Goal: Information Seeking & Learning: Learn about a topic

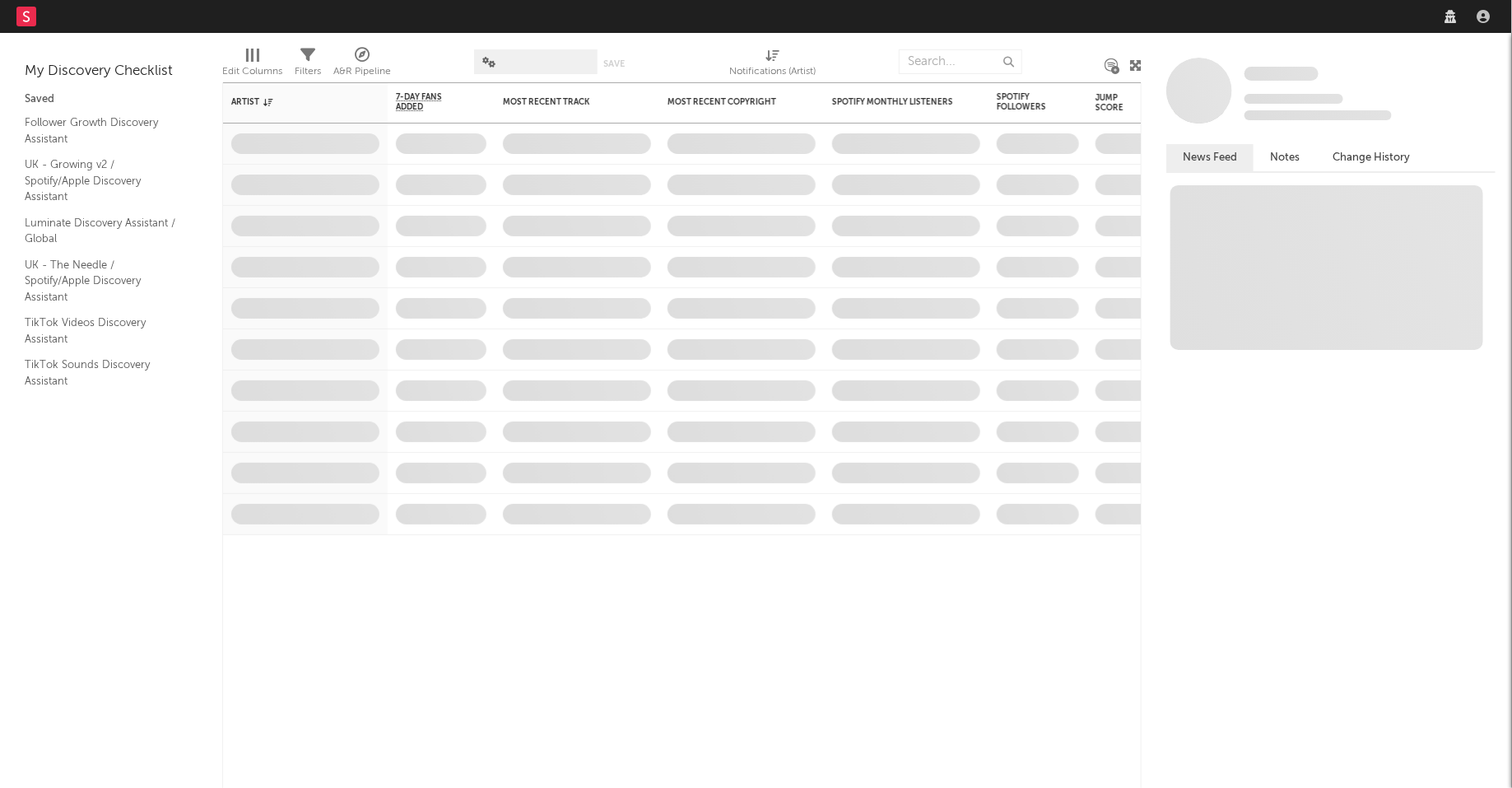
click at [1270, 20] on nav "Dashboard Discovery Assistant Charts Leads" at bounding box center [756, 16] width 1512 height 33
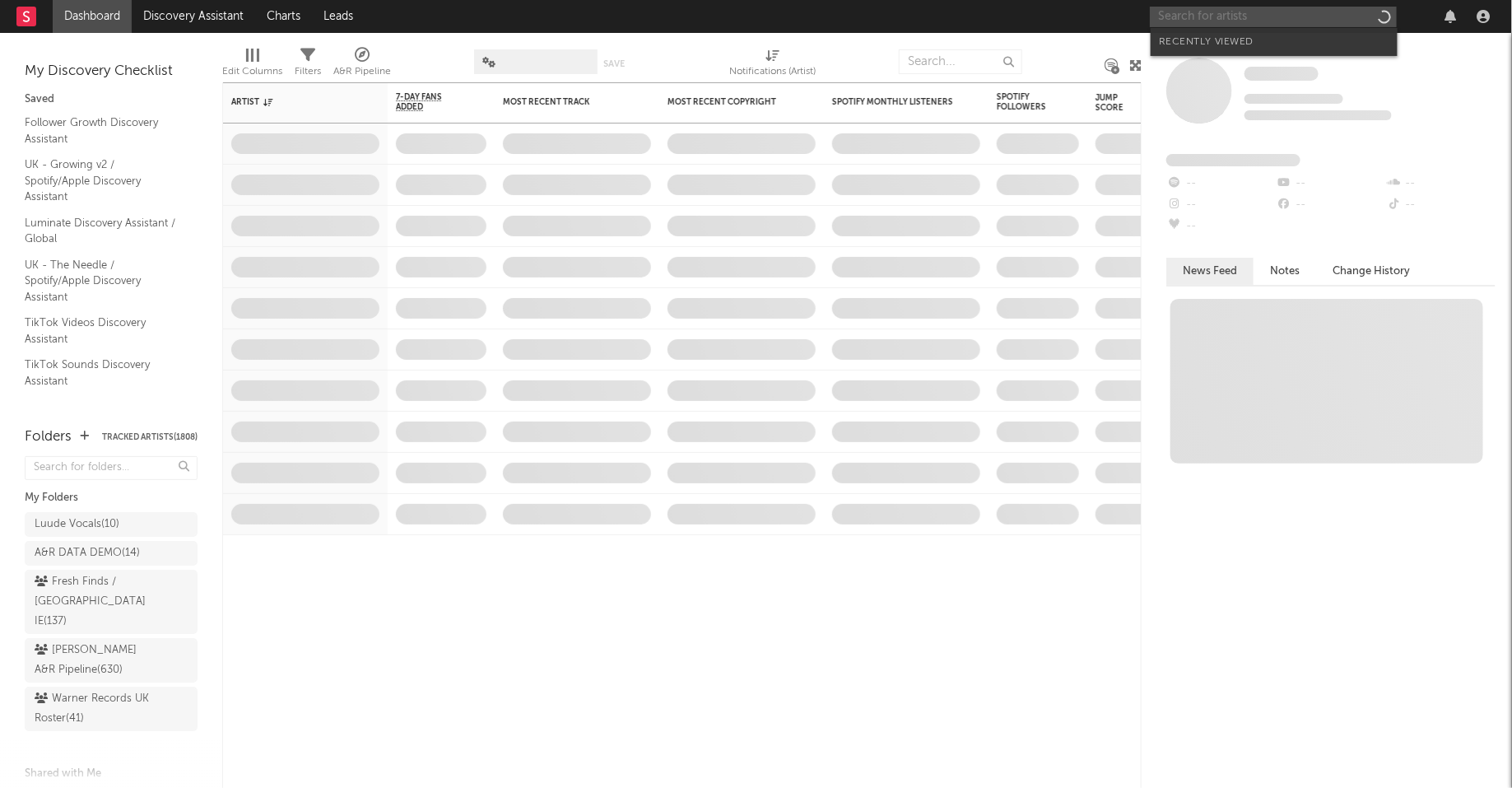
click at [1270, 20] on input "text" at bounding box center [1274, 16] width 247 height 21
click at [1233, 16] on input "bovski" at bounding box center [1274, 16] width 247 height 21
click at [1205, 16] on input "bovski" at bounding box center [1274, 16] width 247 height 21
click at [1203, 17] on input "bovski" at bounding box center [1274, 16] width 247 height 21
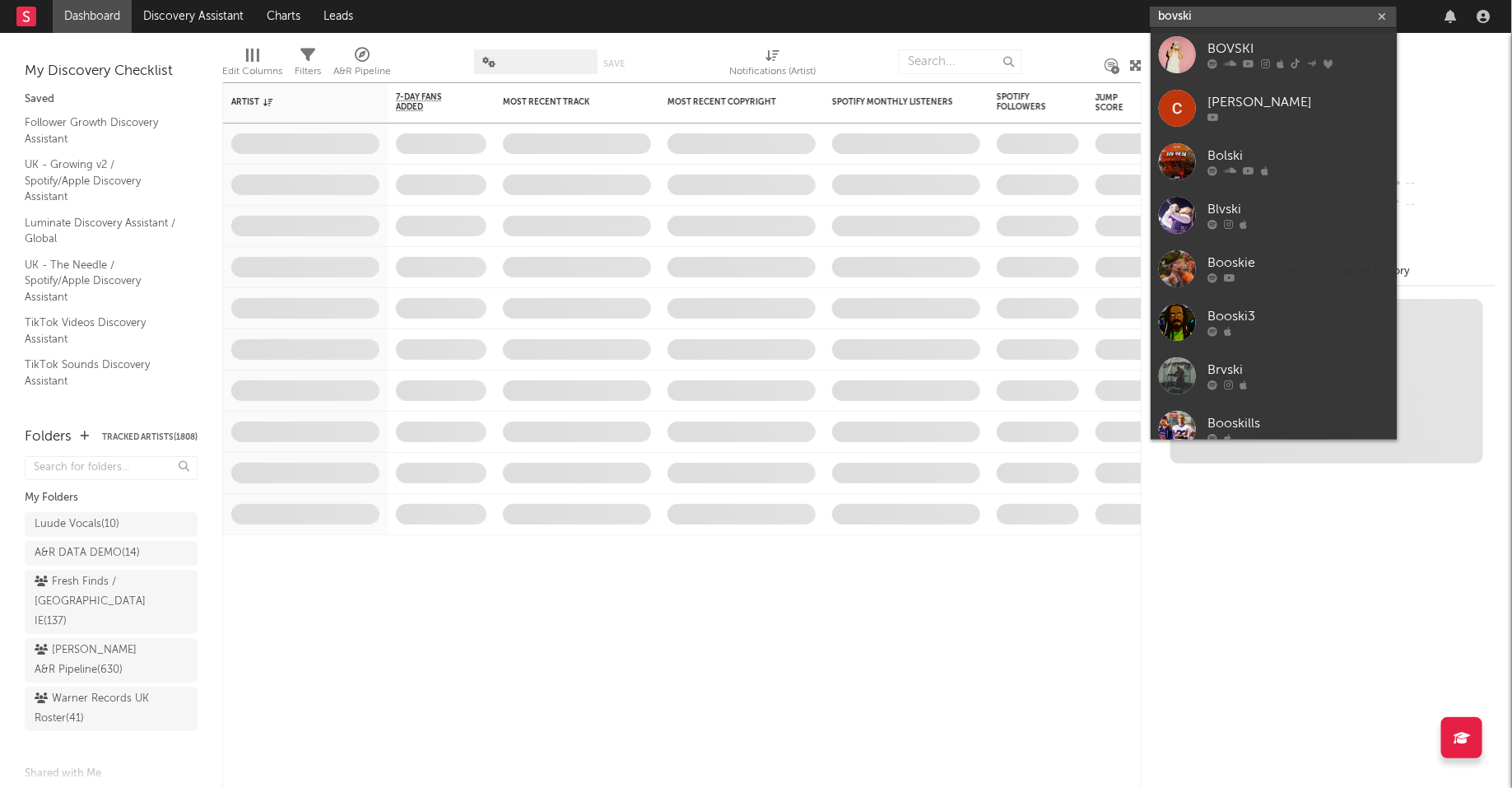
type input "bovski"
click at [1221, 34] on link "BOVSKI" at bounding box center [1275, 54] width 247 height 53
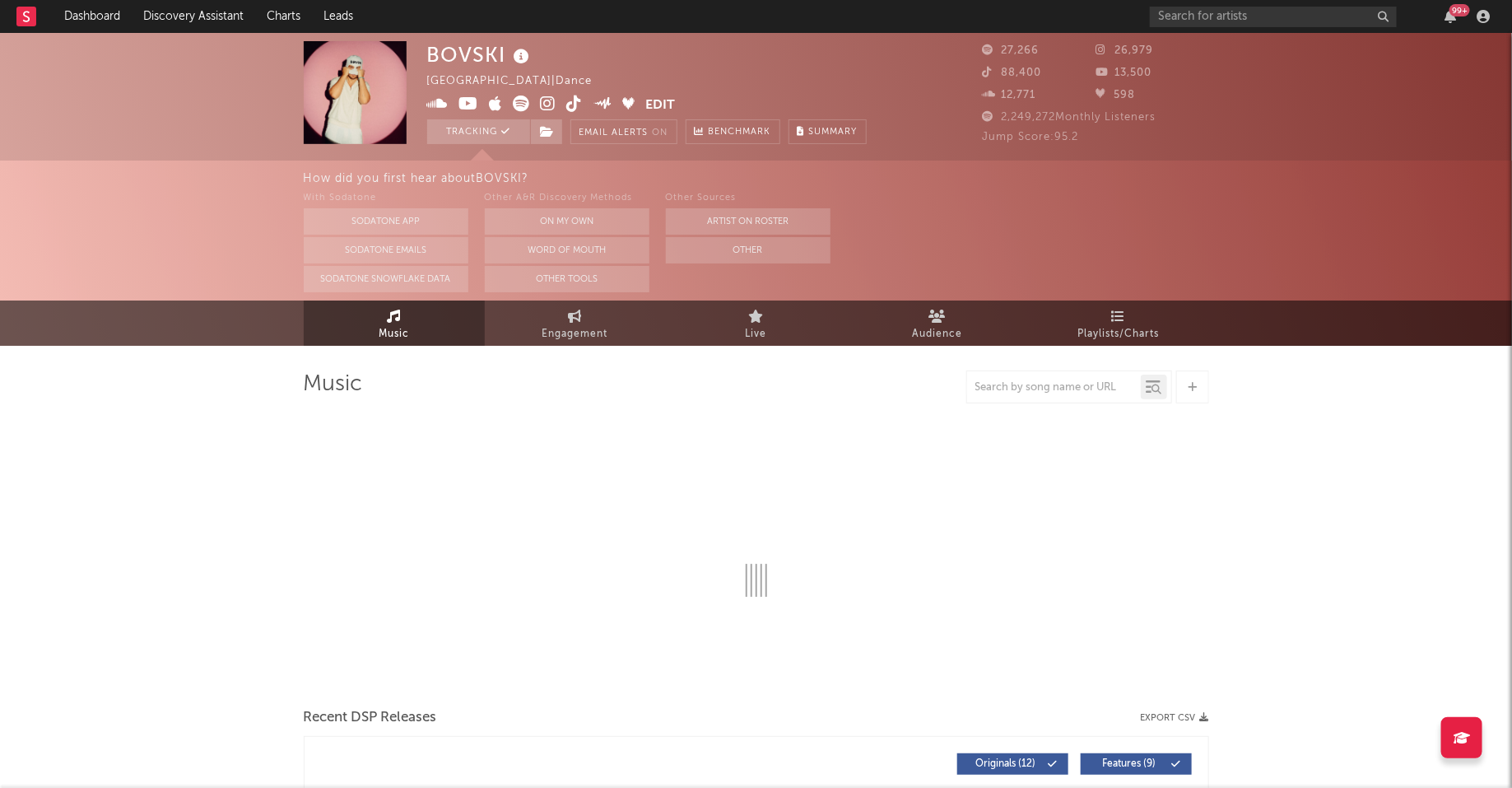
select select "6m"
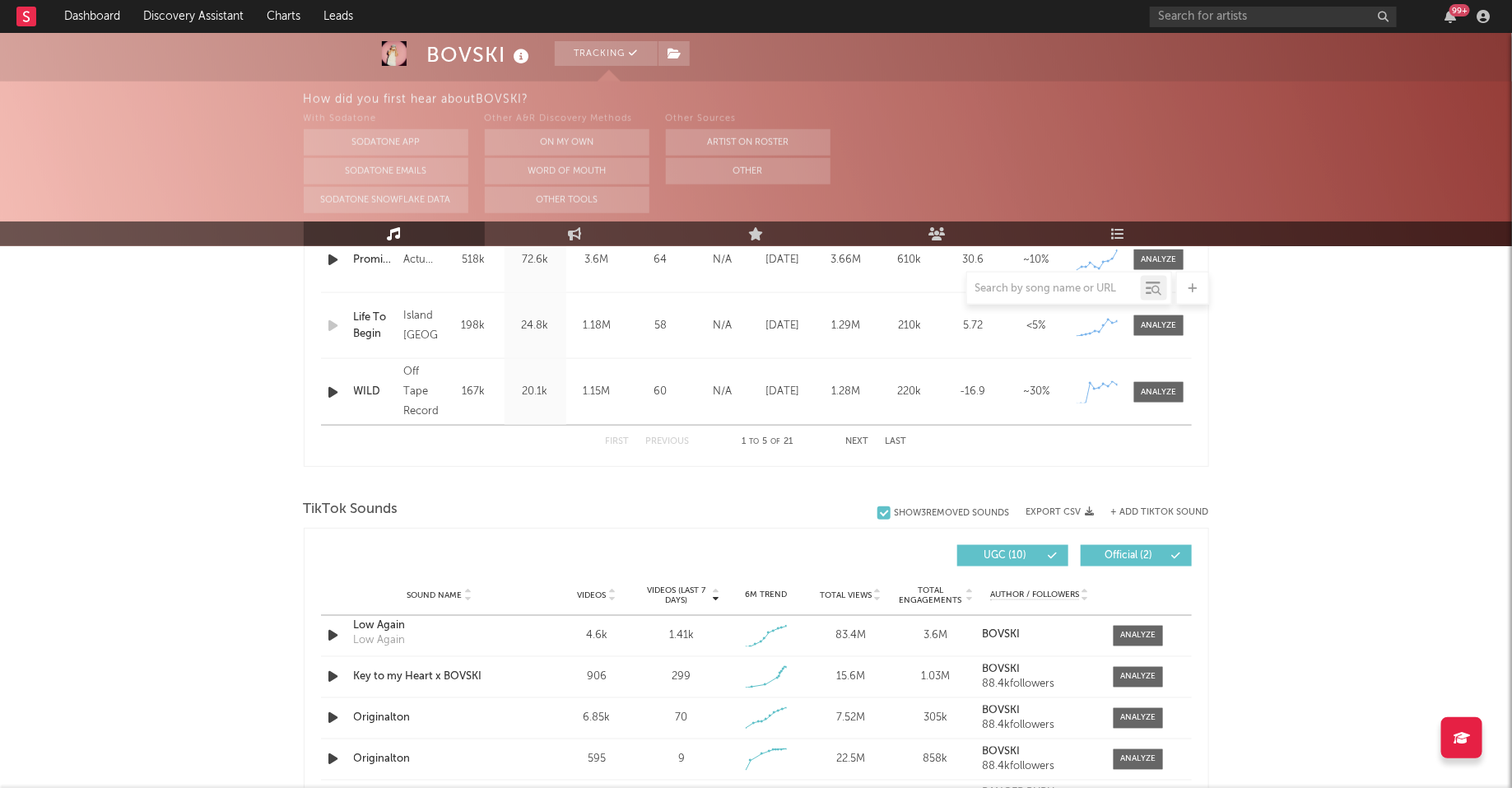
scroll to position [901, 0]
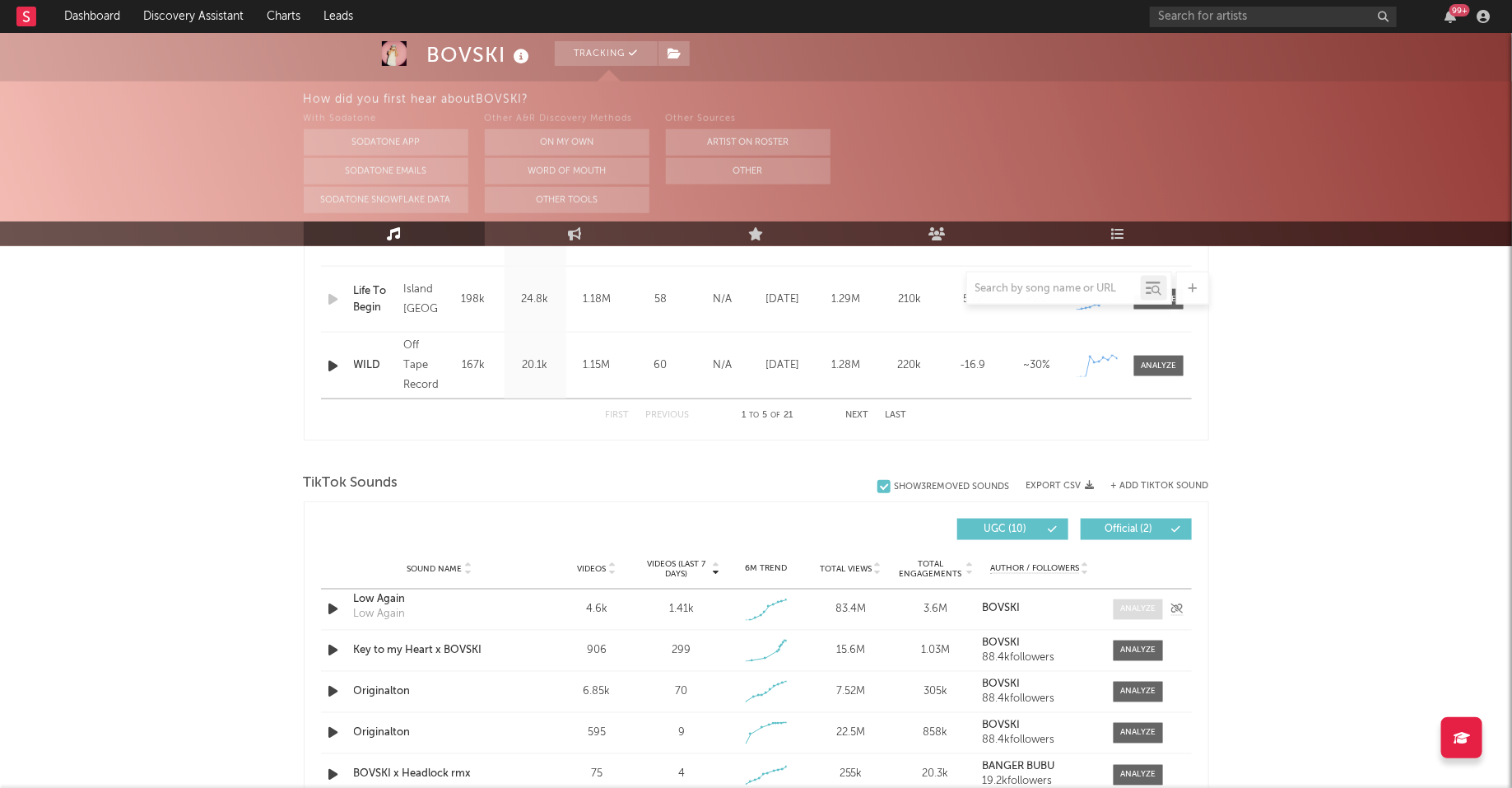
click at [1141, 599] on span at bounding box center [1138, 609] width 49 height 21
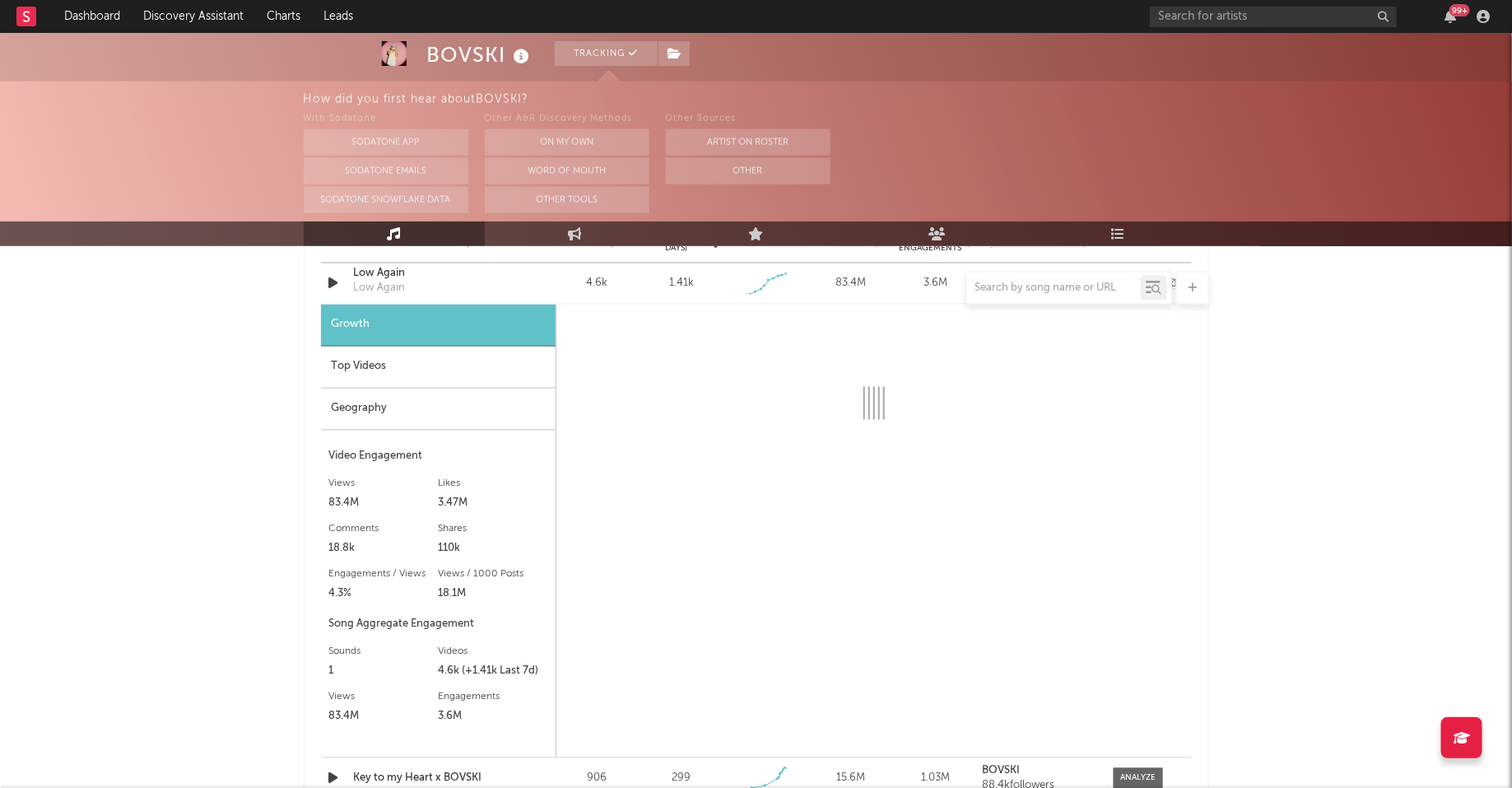
scroll to position [1257, 0]
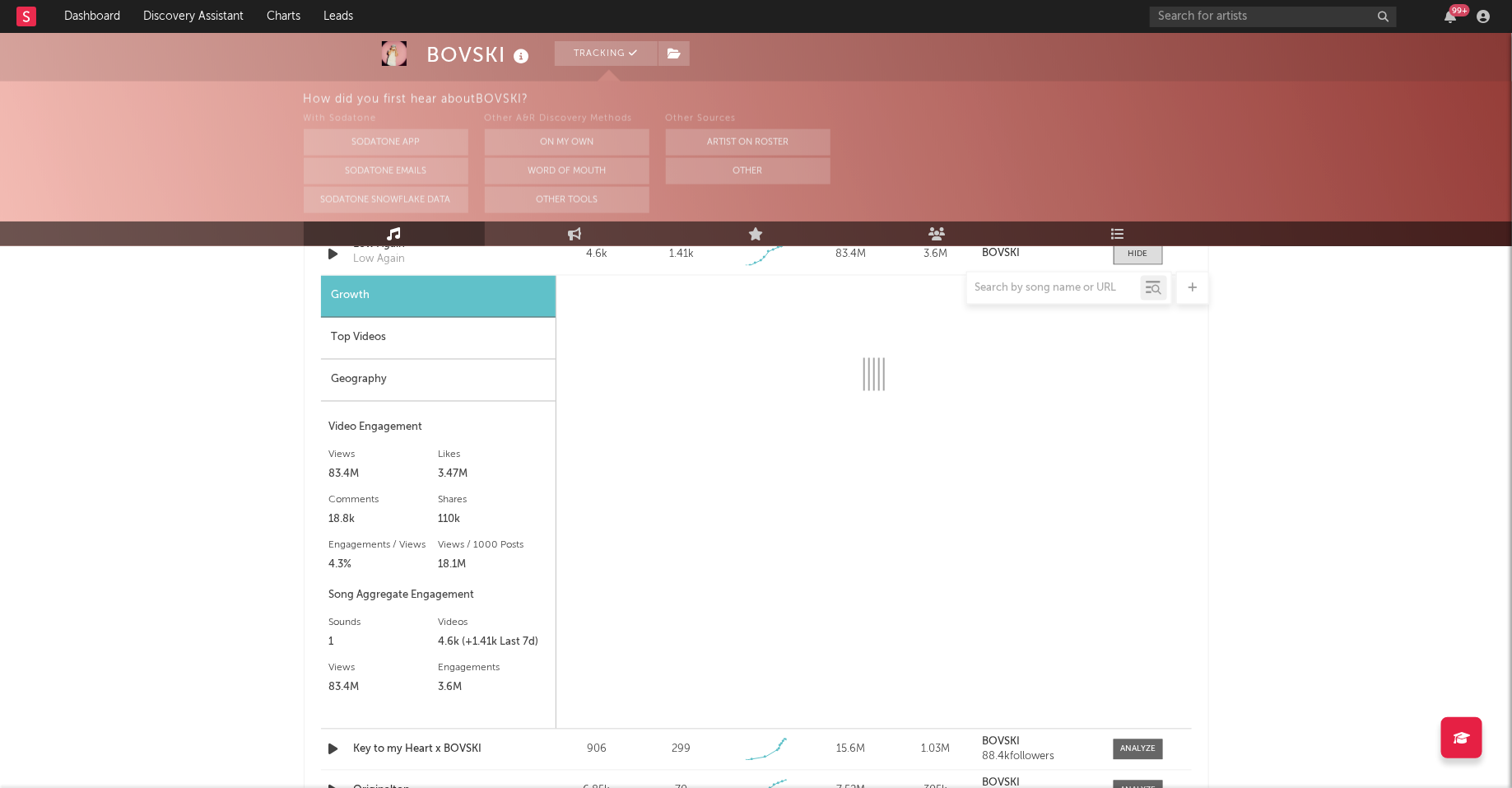
select select "1w"
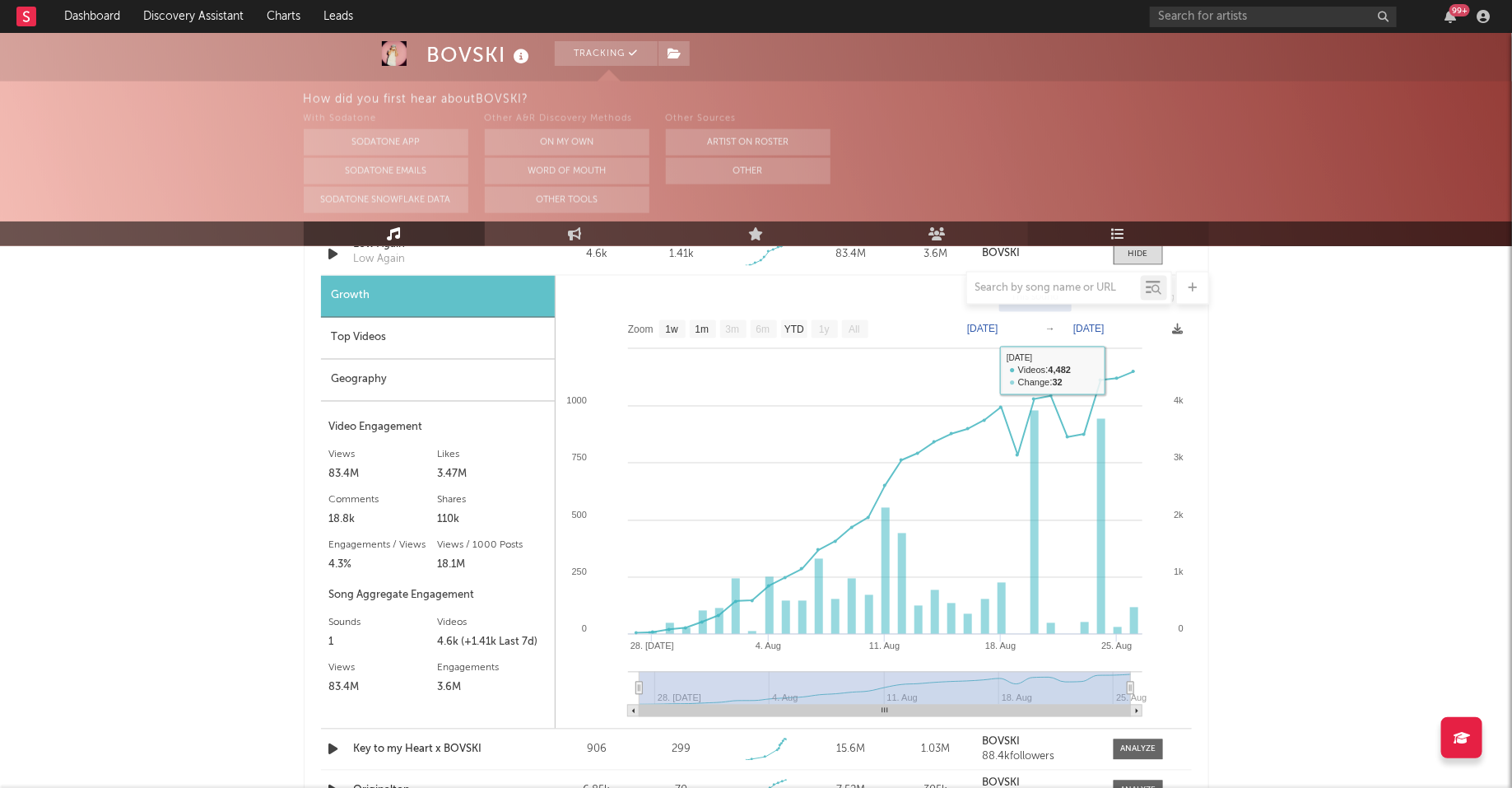
click at [1126, 231] on link "Playlists/Charts" at bounding box center [1118, 233] width 181 height 24
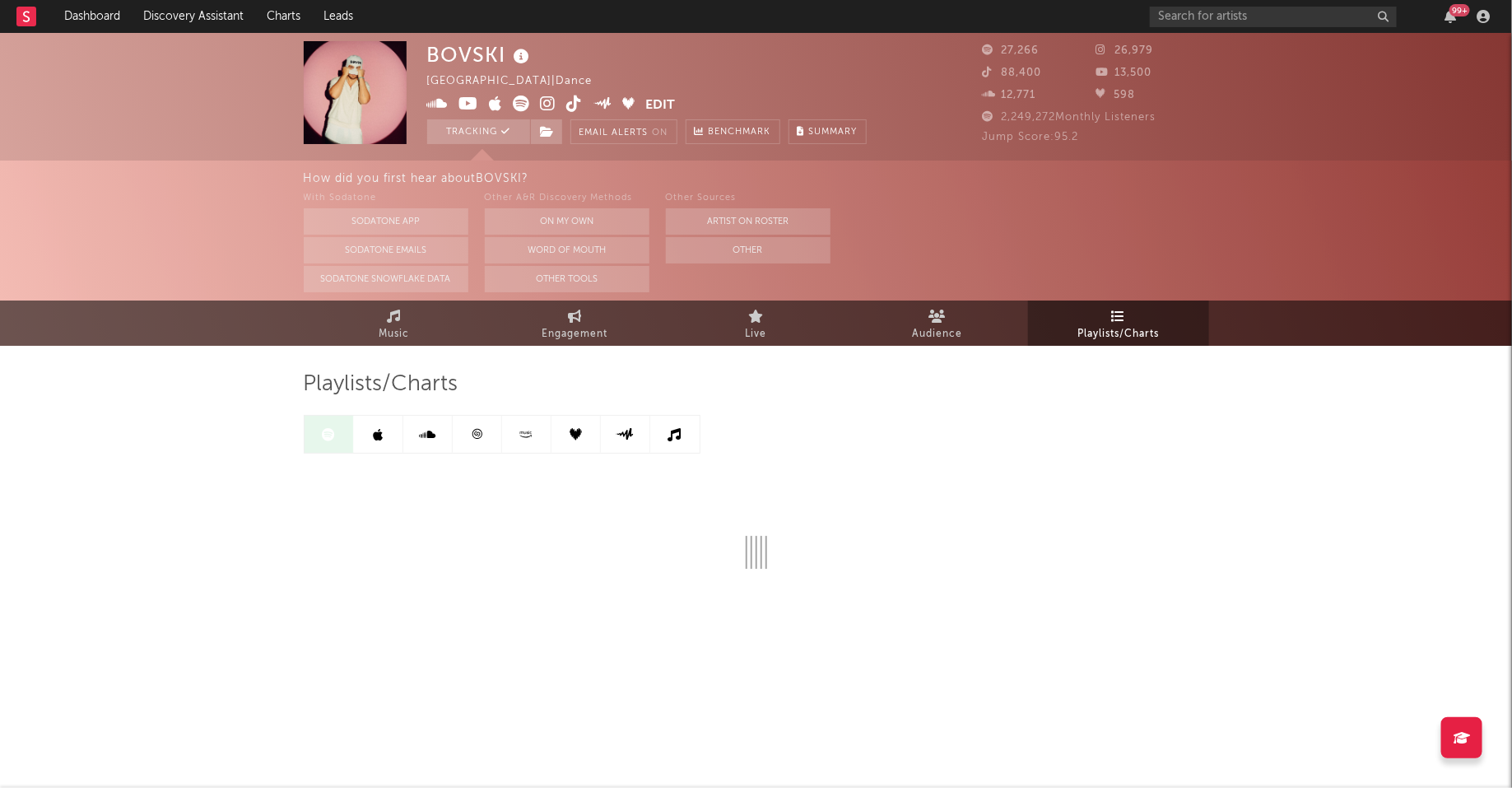
click at [483, 433] on link at bounding box center [477, 434] width 49 height 37
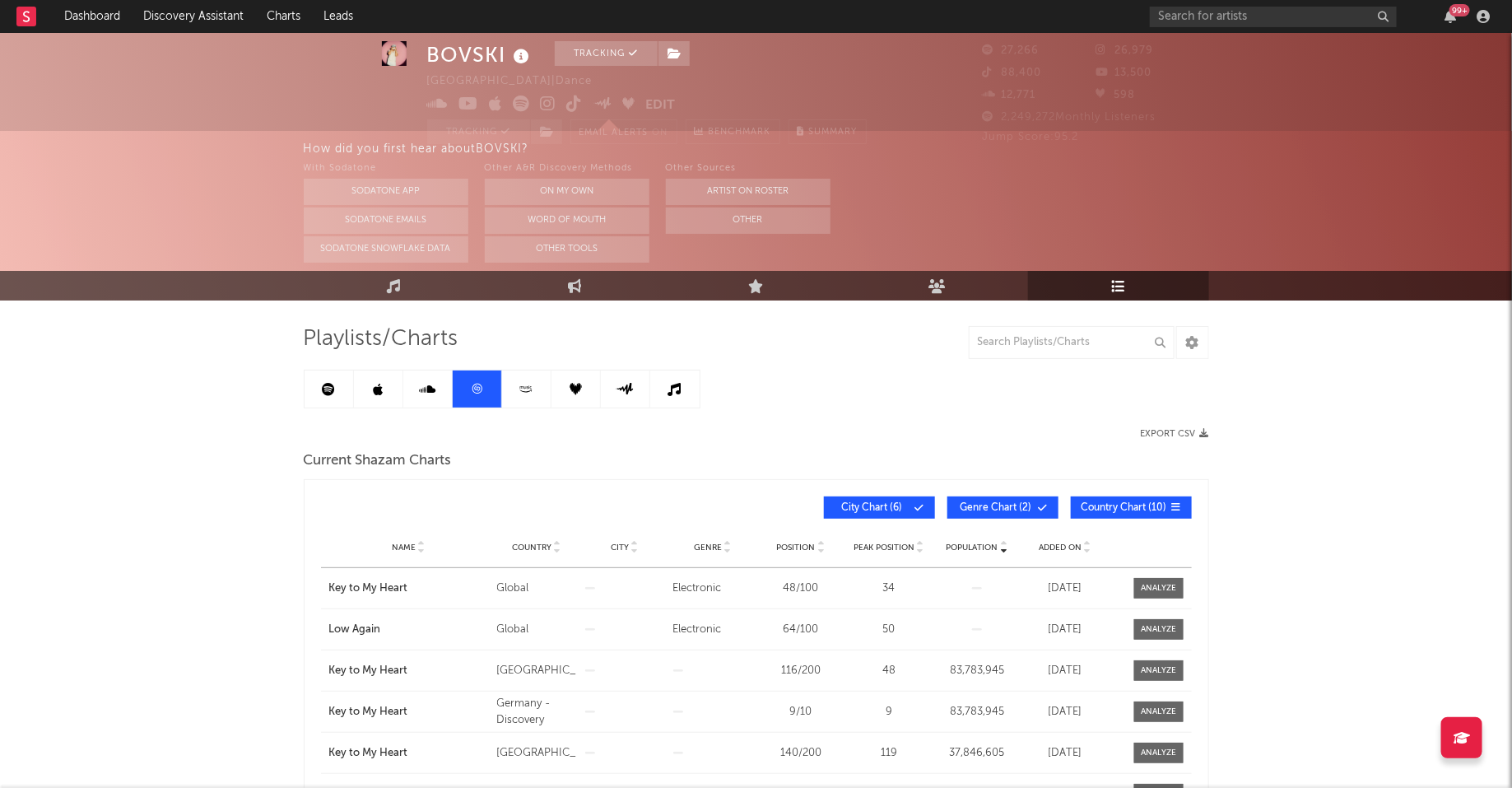
scroll to position [50, 0]
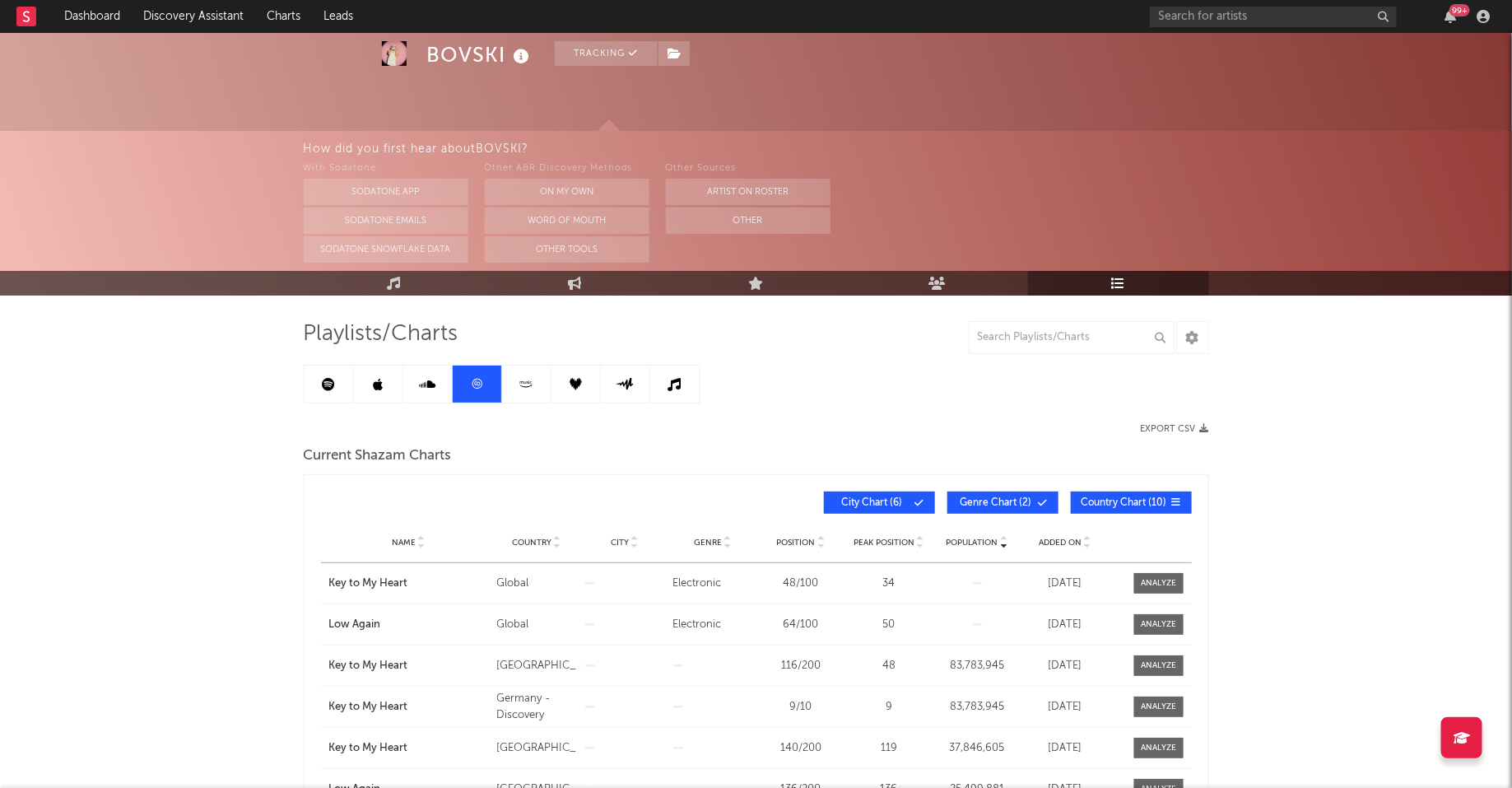
click at [329, 391] on link at bounding box center [329, 383] width 49 height 37
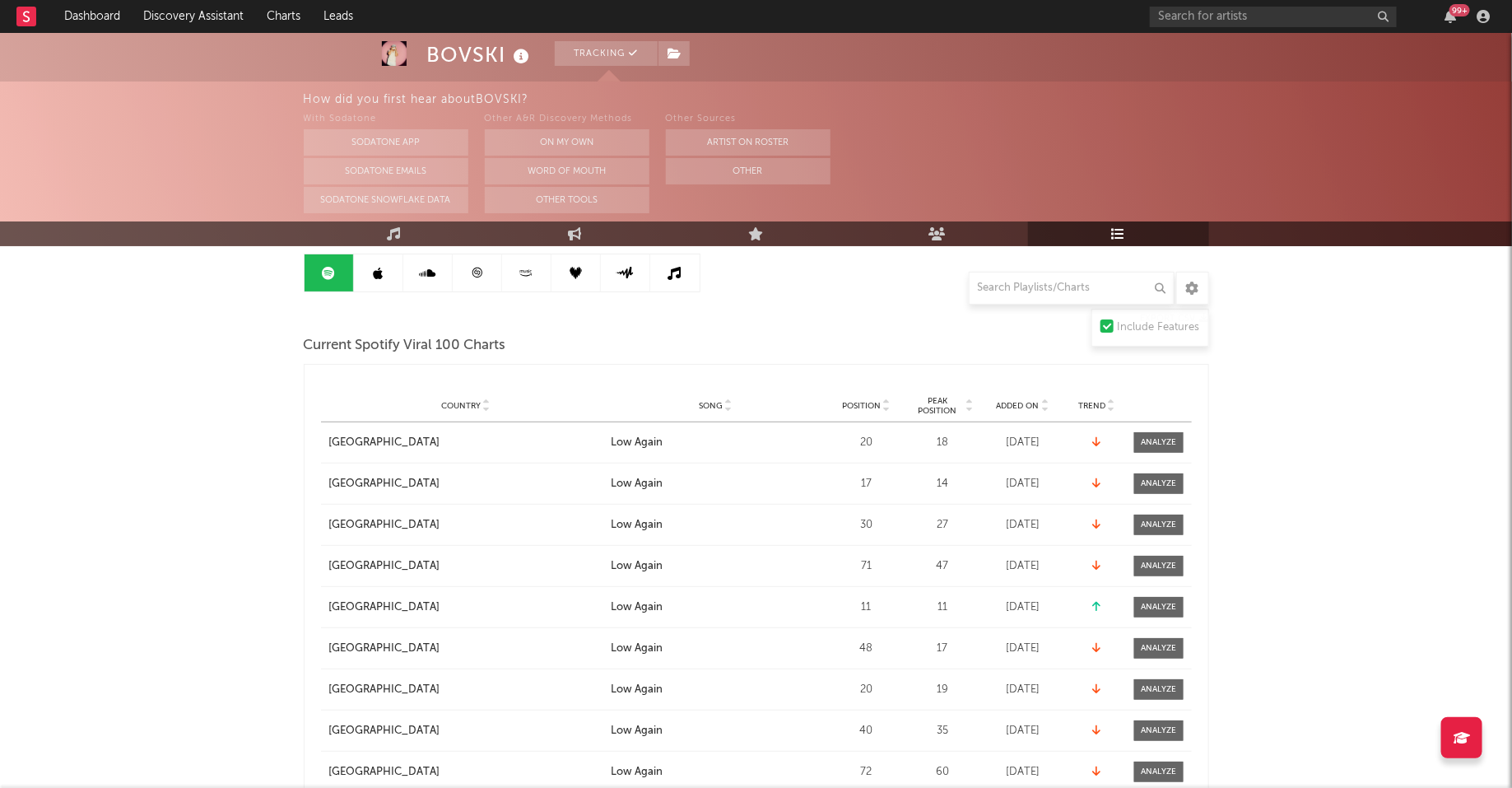
scroll to position [166, 0]
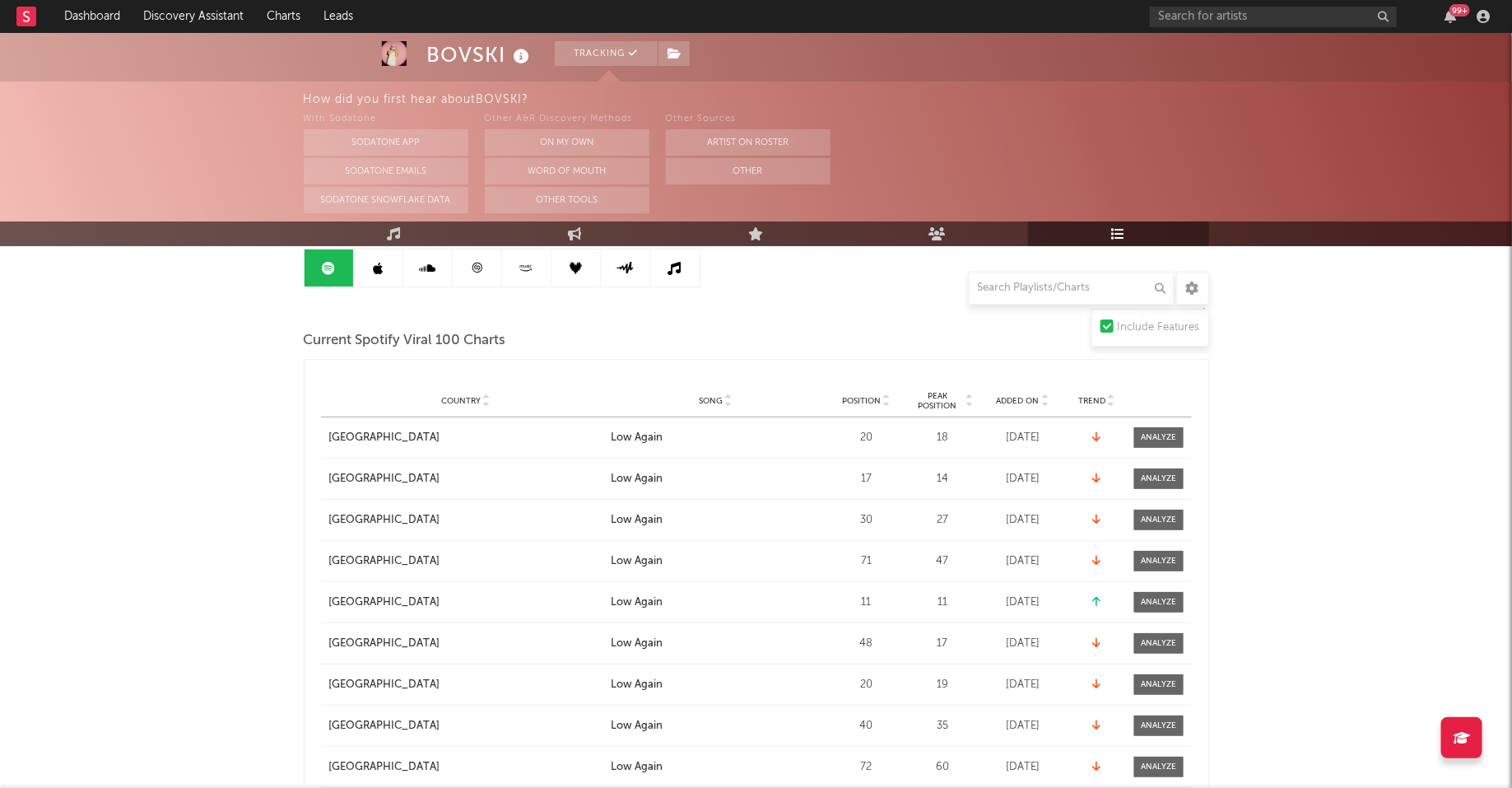
click at [874, 398] on span "Position" at bounding box center [861, 400] width 39 height 10
click at [1168, 433] on div at bounding box center [1159, 438] width 35 height 13
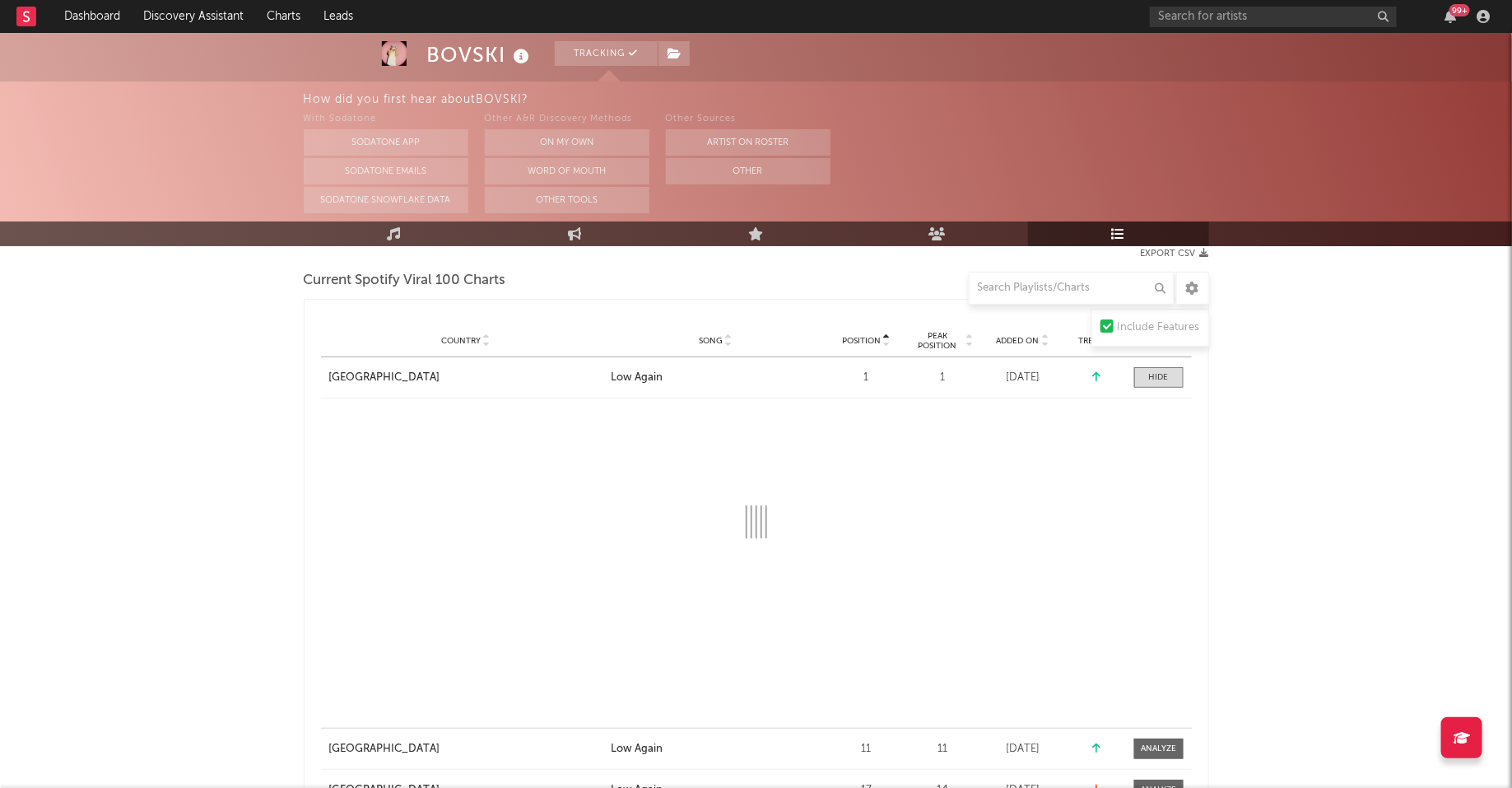
scroll to position [219, 0]
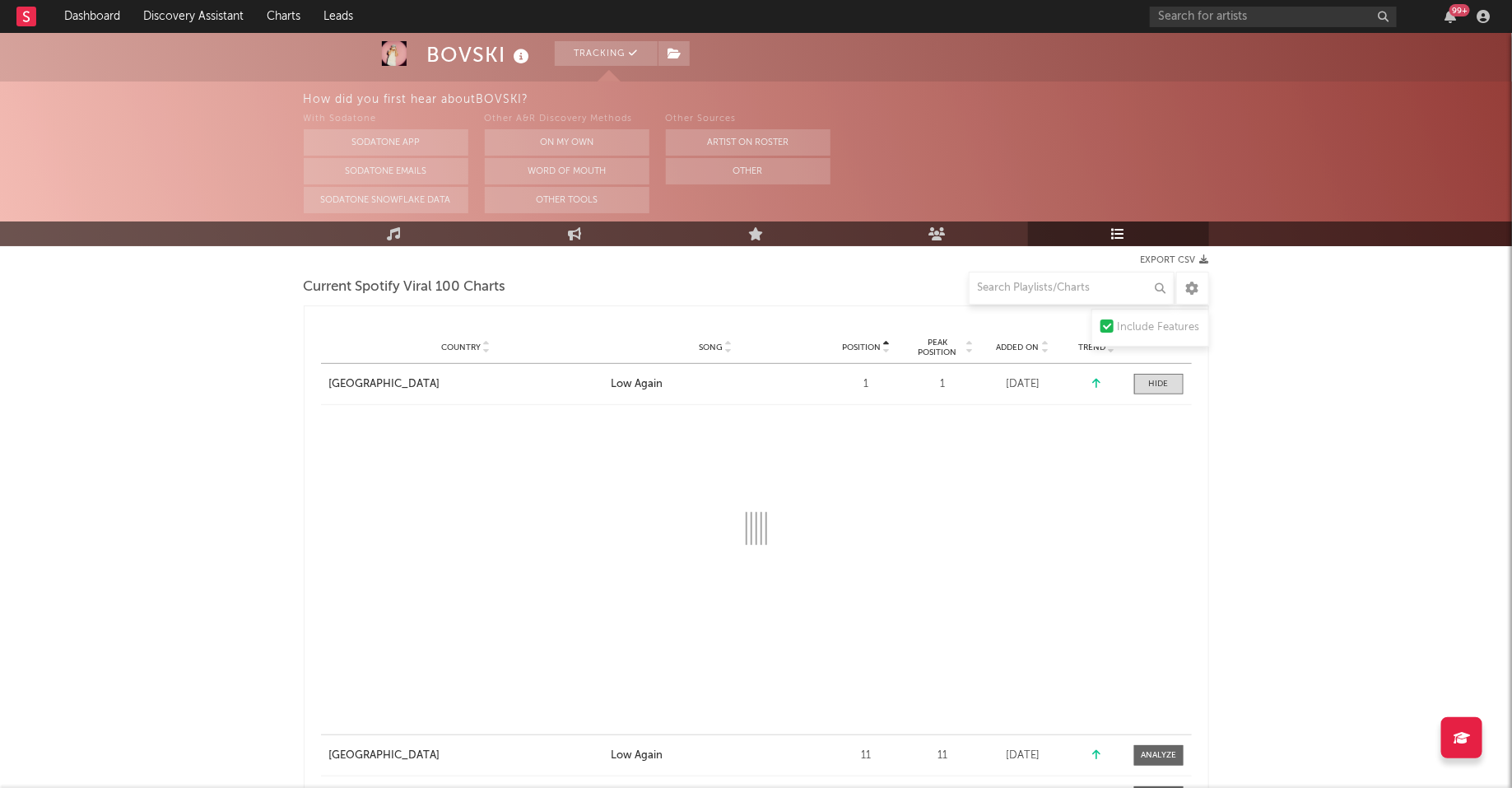
select select "1w"
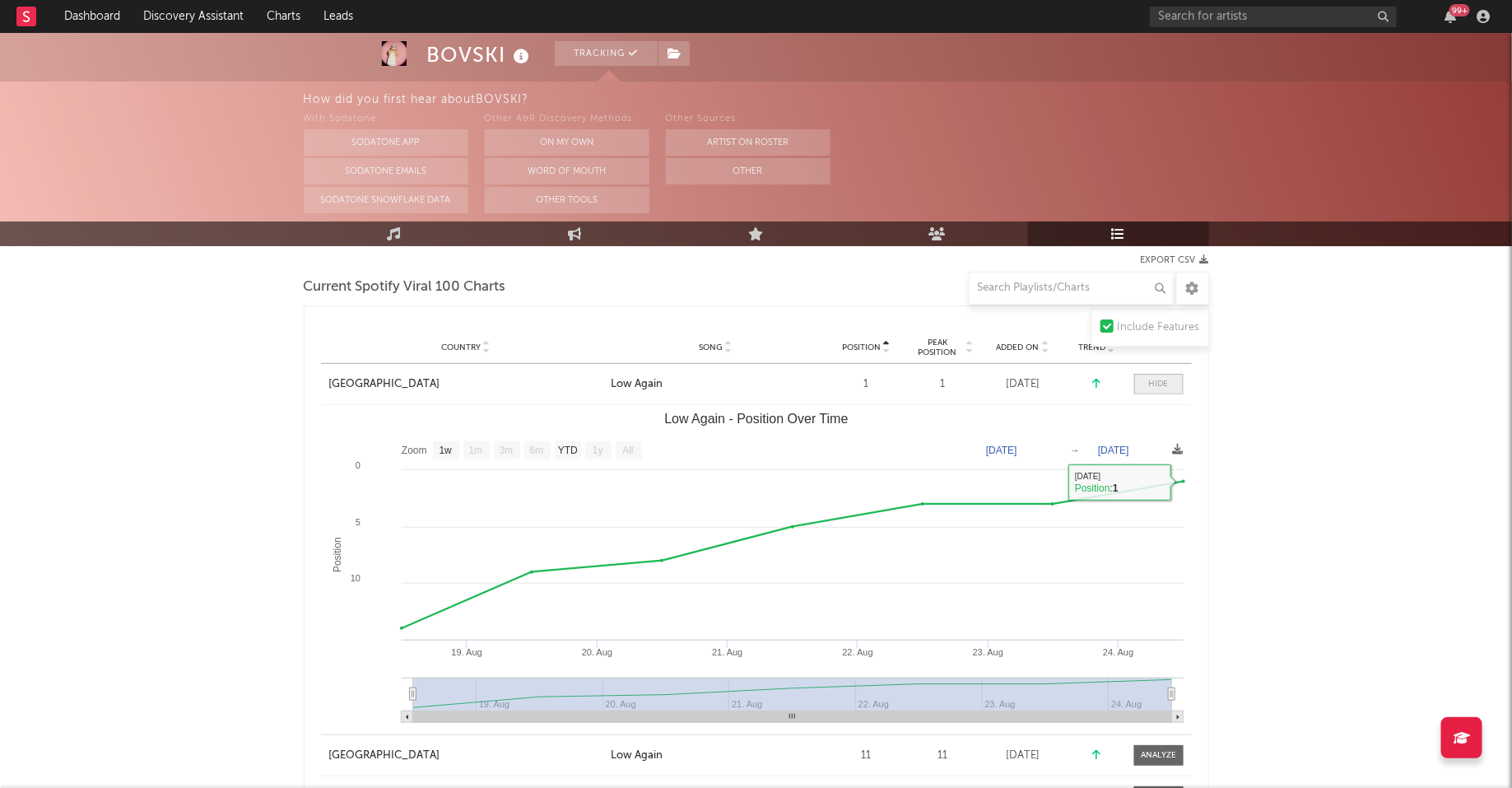
click at [1161, 380] on div at bounding box center [1159, 384] width 20 height 13
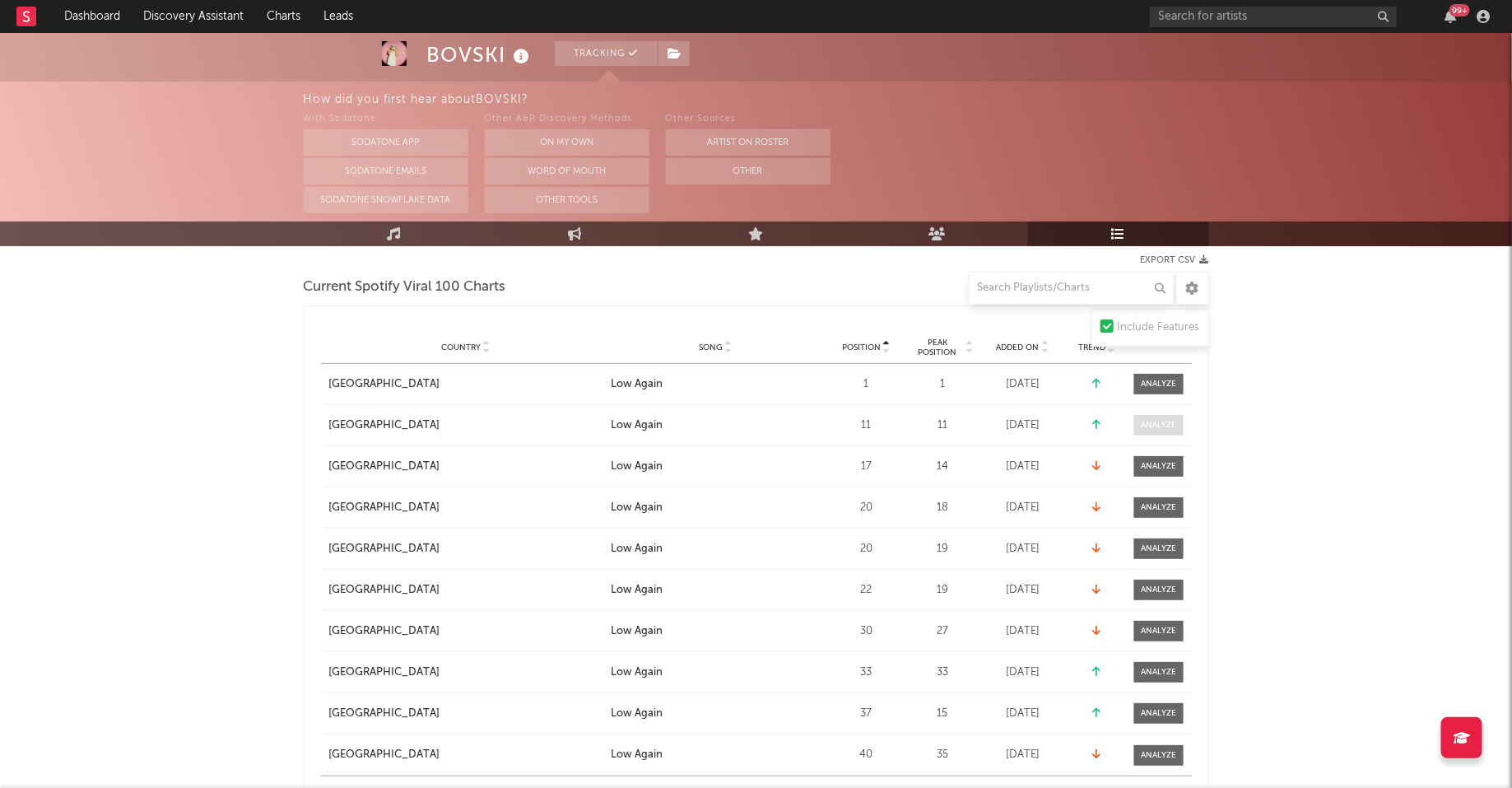
click at [1158, 419] on div at bounding box center [1159, 425] width 35 height 13
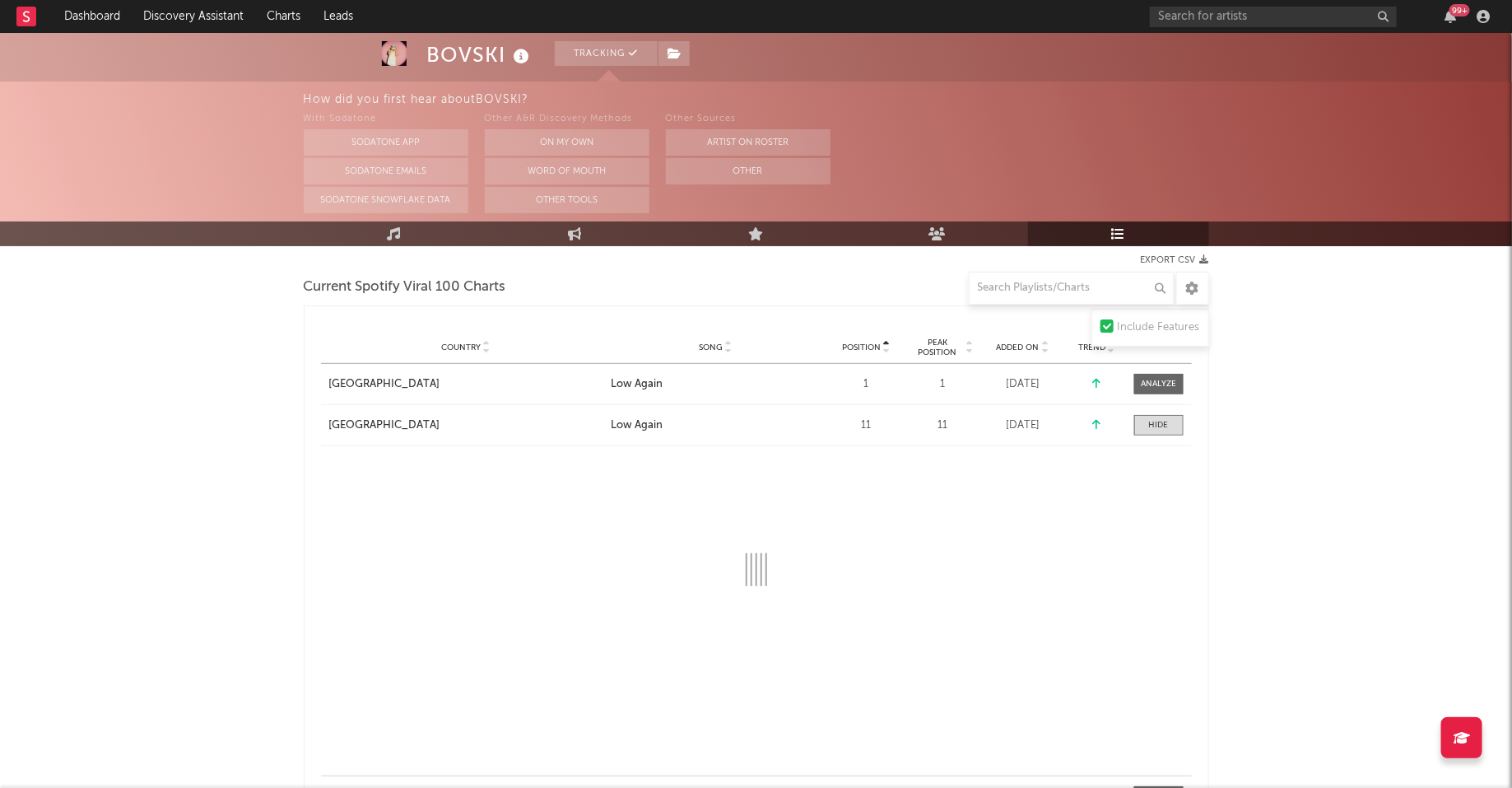
select select "1w"
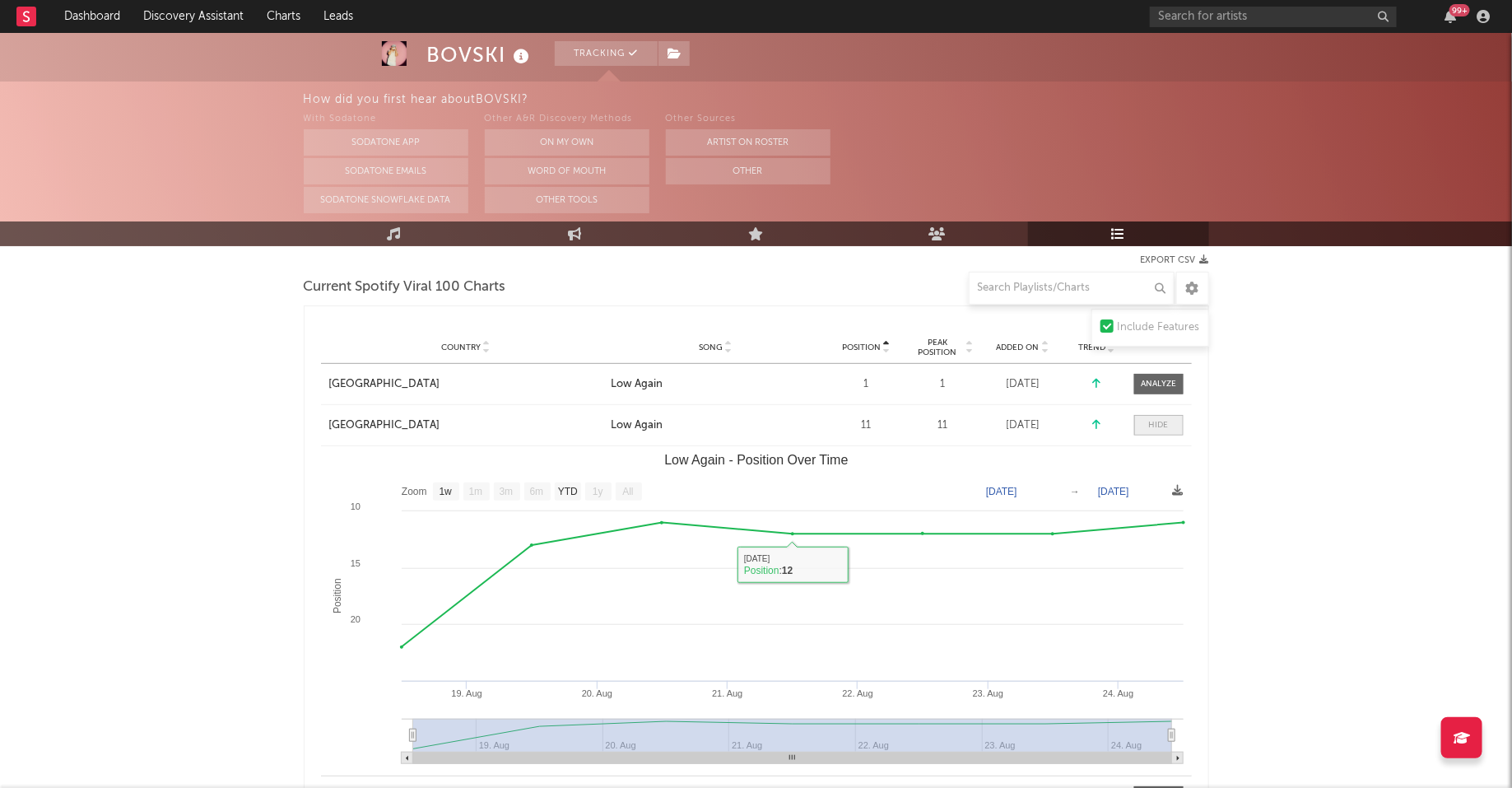
click at [1160, 430] on div at bounding box center [1159, 425] width 20 height 13
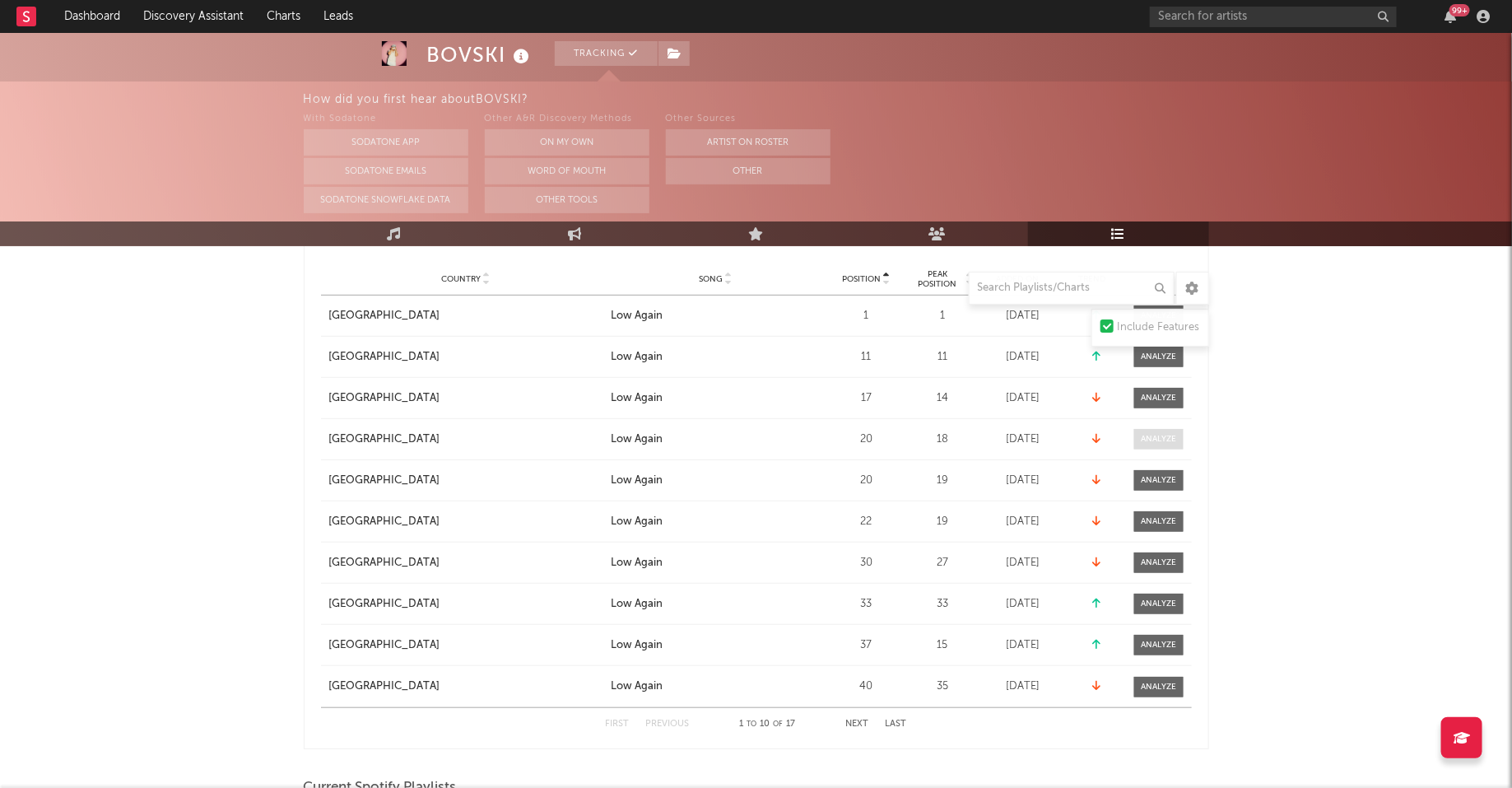
scroll to position [323, 0]
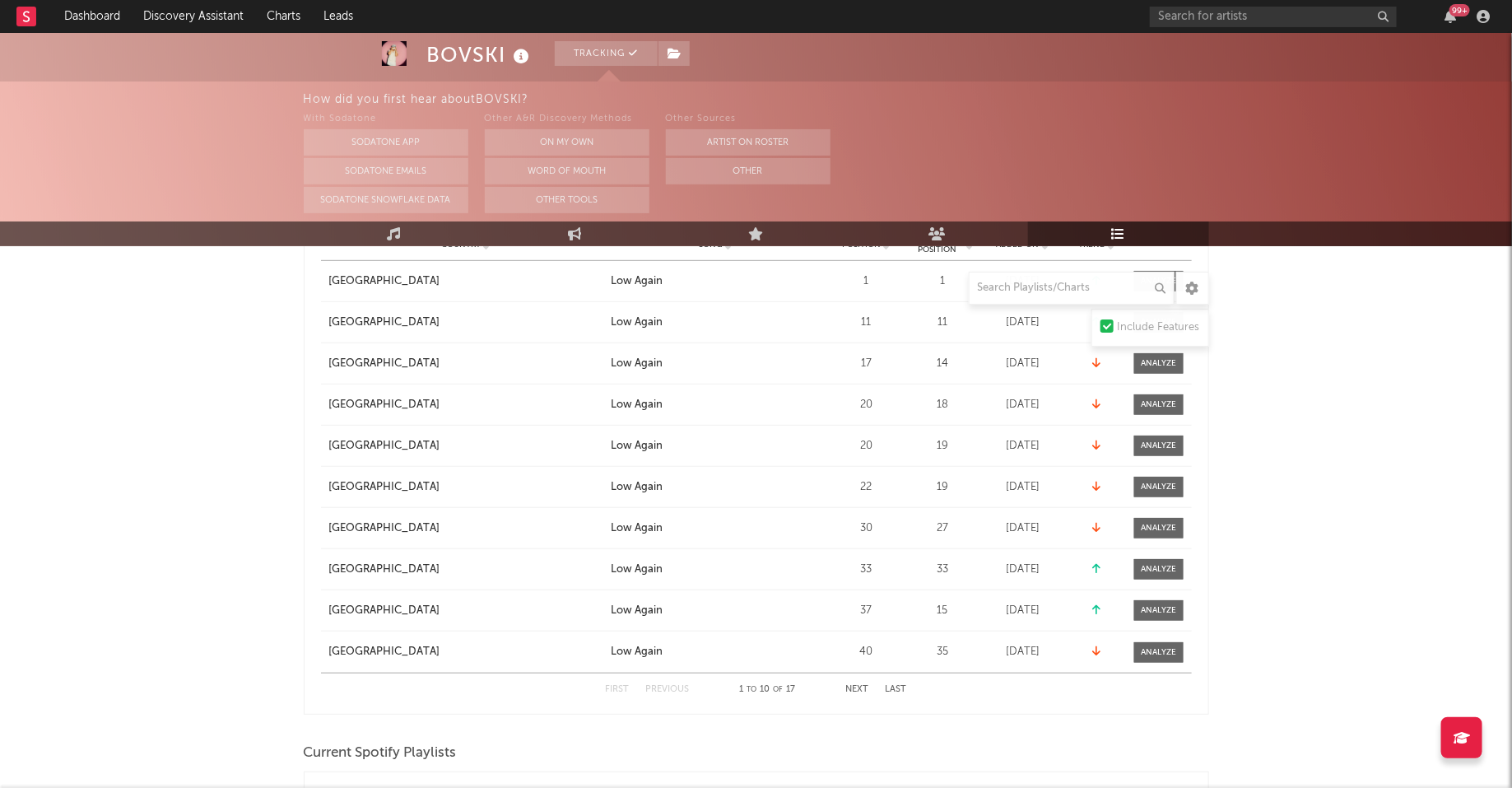
click at [863, 689] on button "Next" at bounding box center [858, 690] width 23 height 9
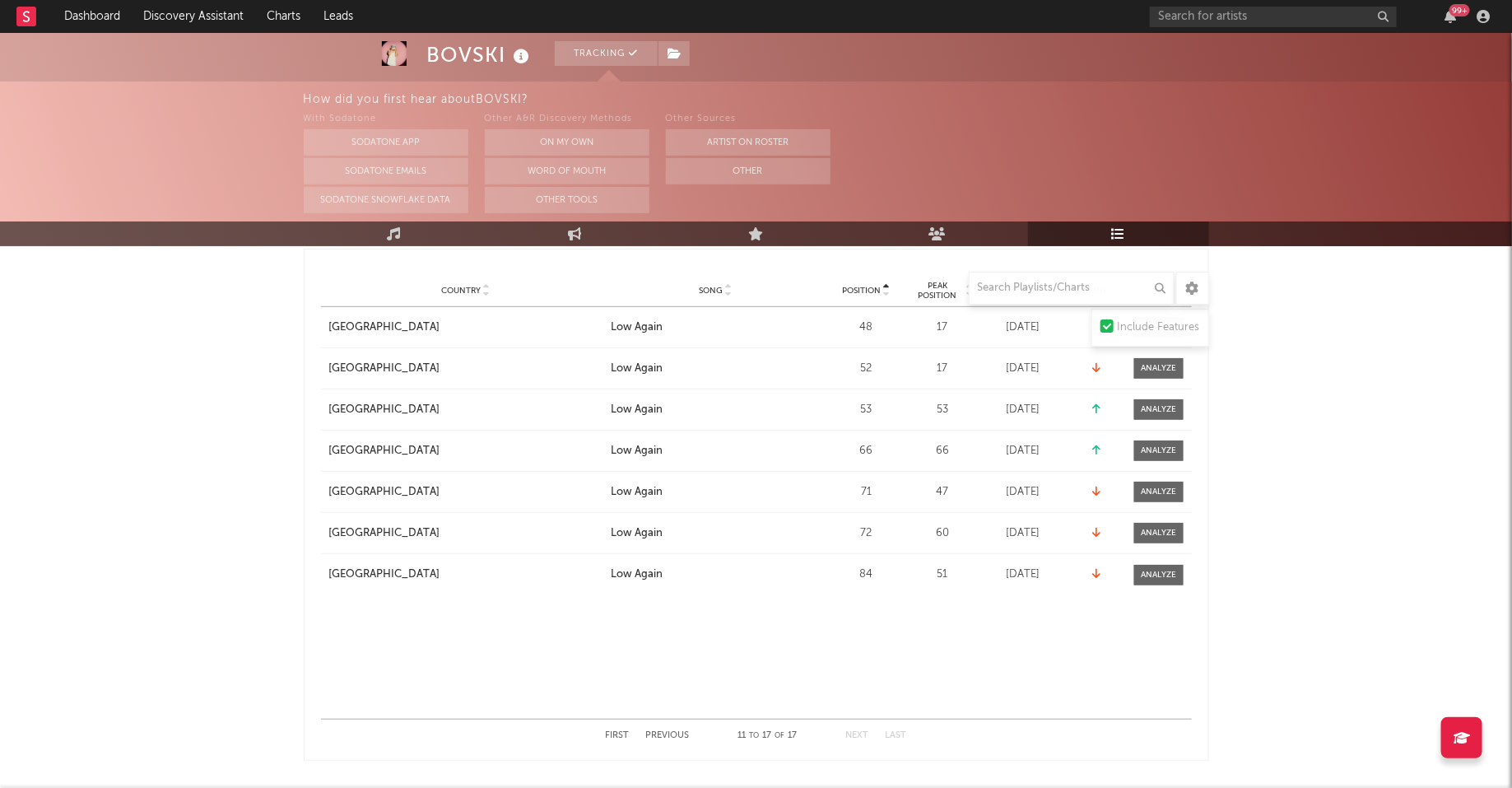
scroll to position [278, 0]
click at [680, 731] on button "Previous" at bounding box center [667, 734] width 44 height 9
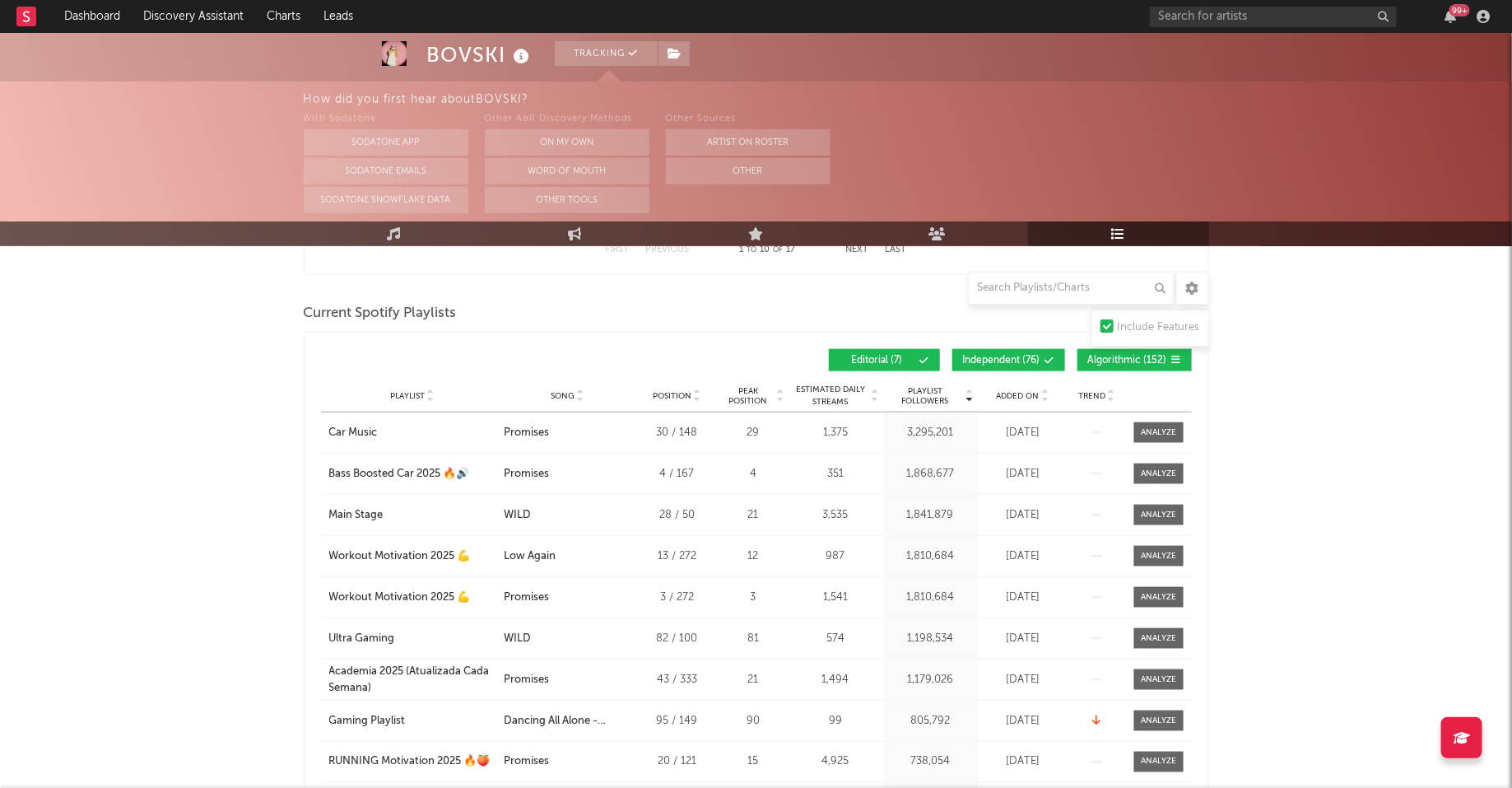
scroll to position [766, 0]
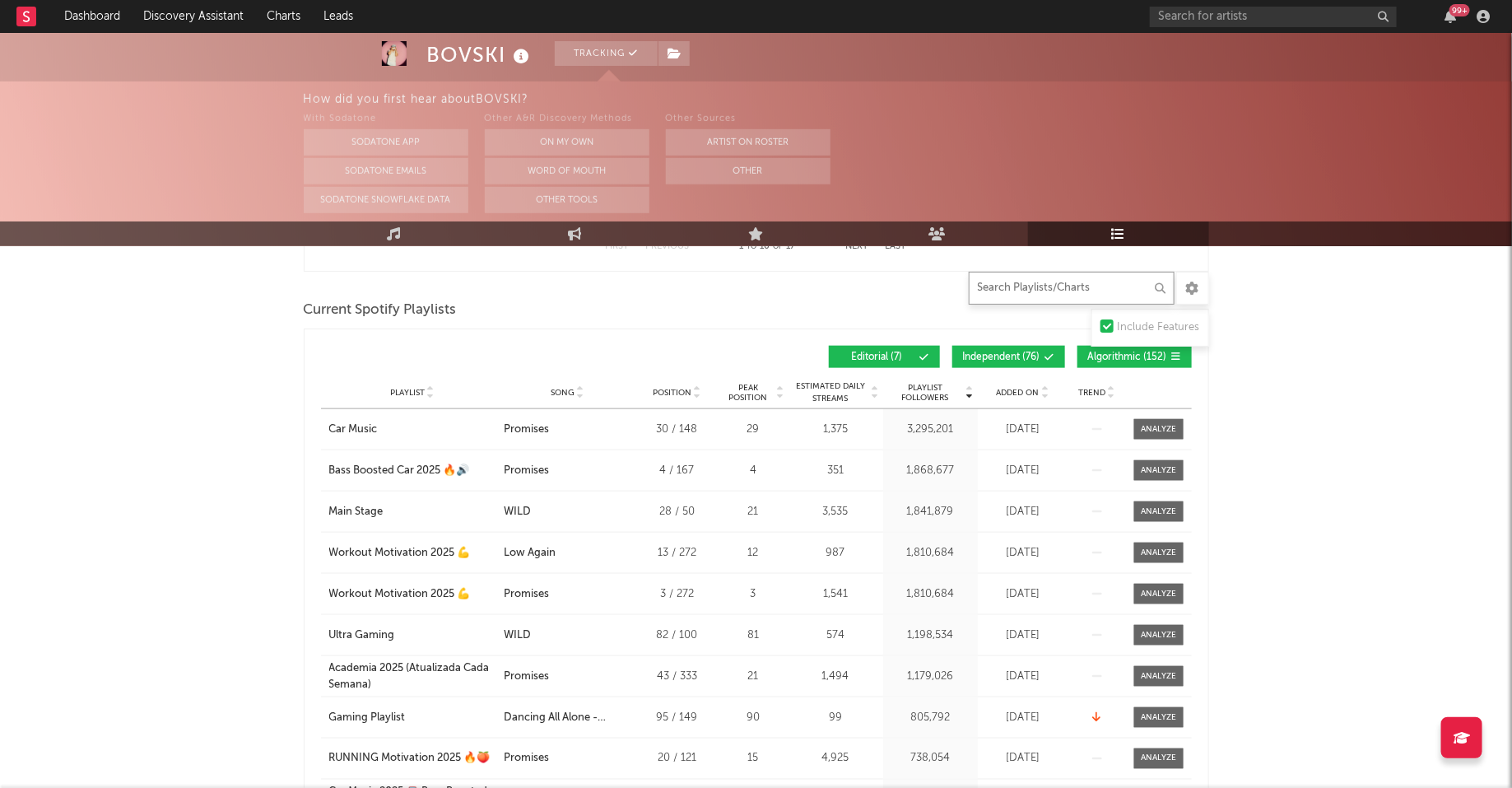
click at [1037, 281] on input "text" at bounding box center [1071, 288] width 206 height 33
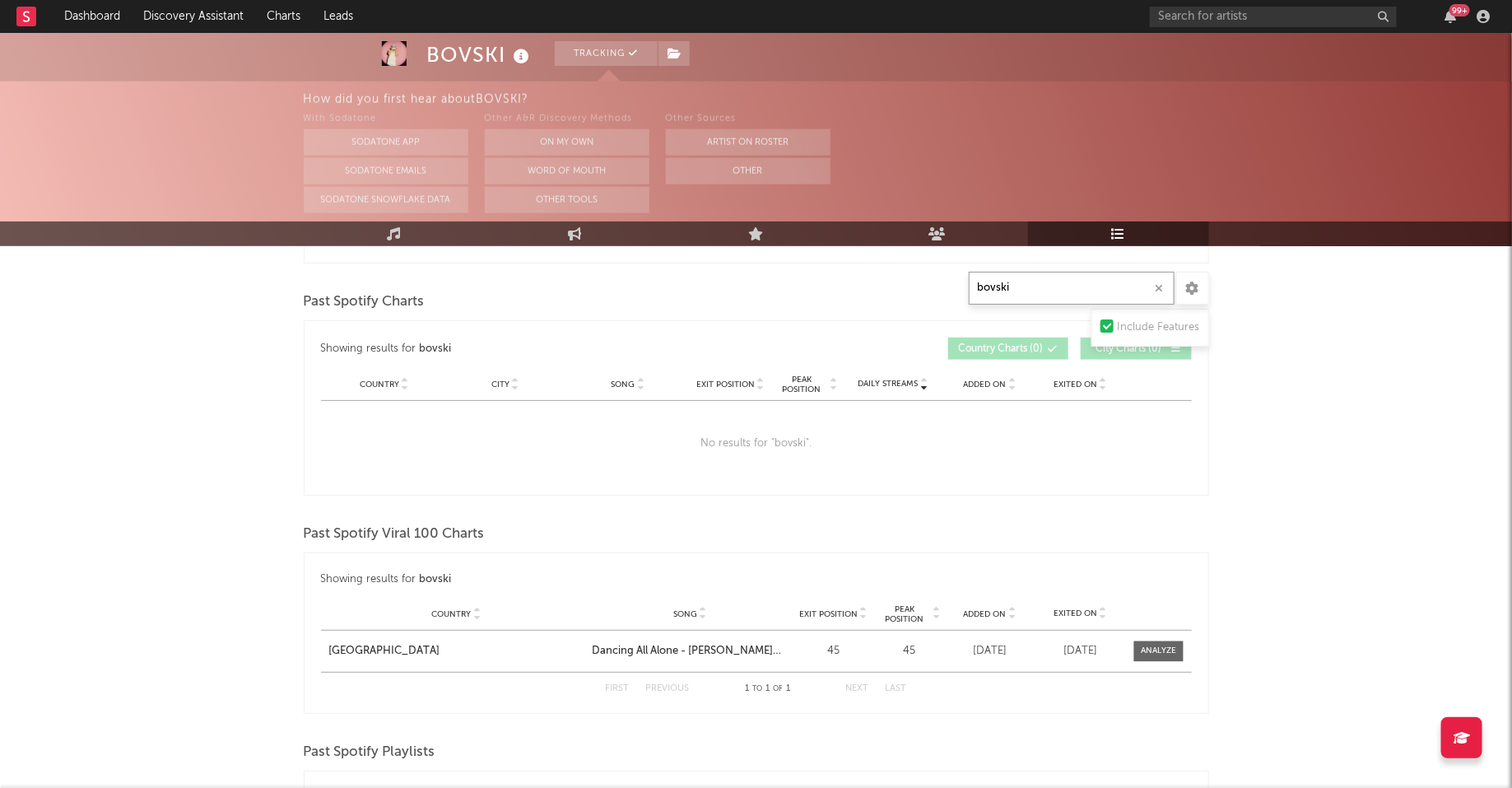
scroll to position [1040, 0]
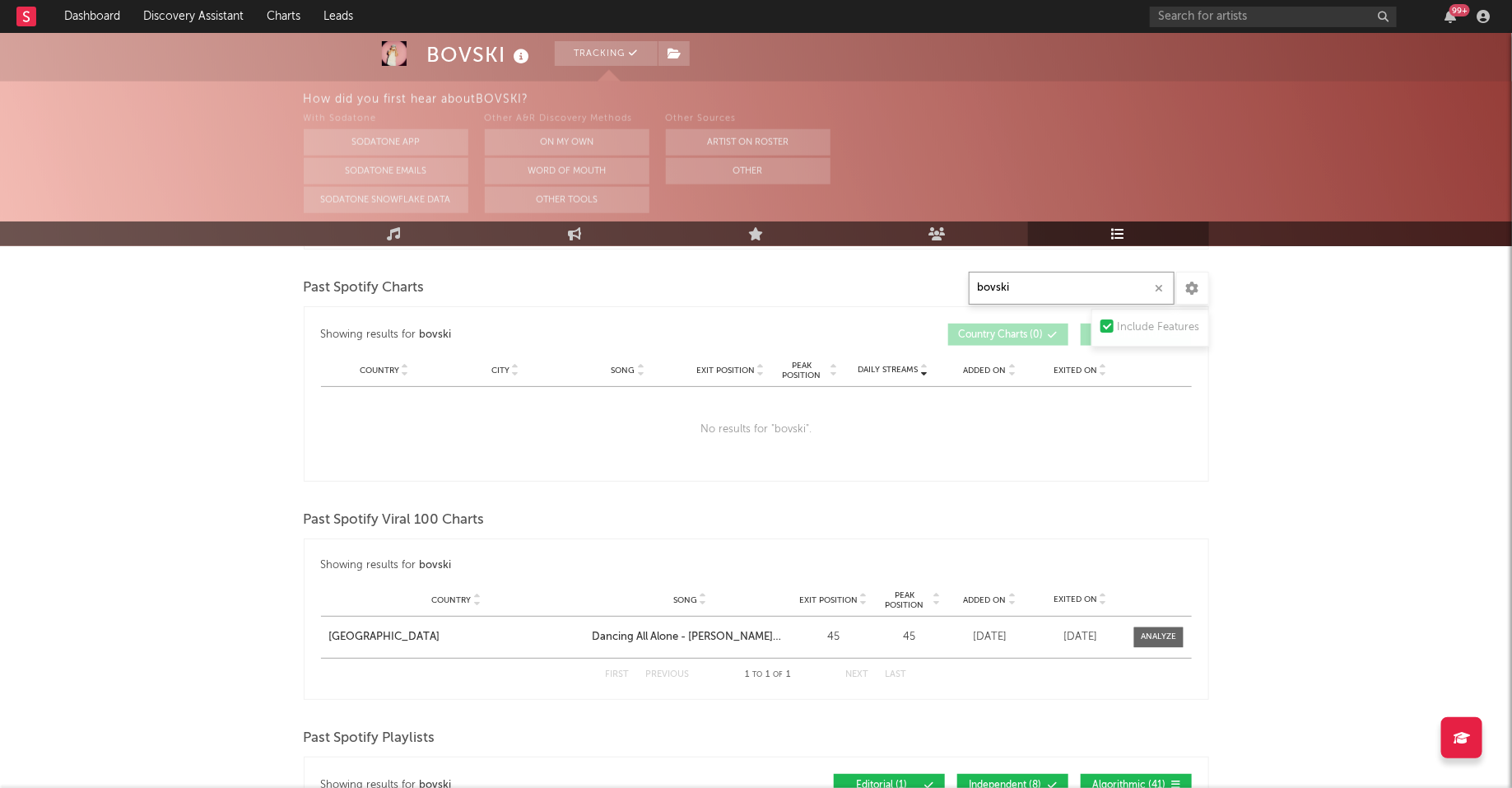
click at [1023, 291] on input "bovski" at bounding box center [1071, 288] width 206 height 33
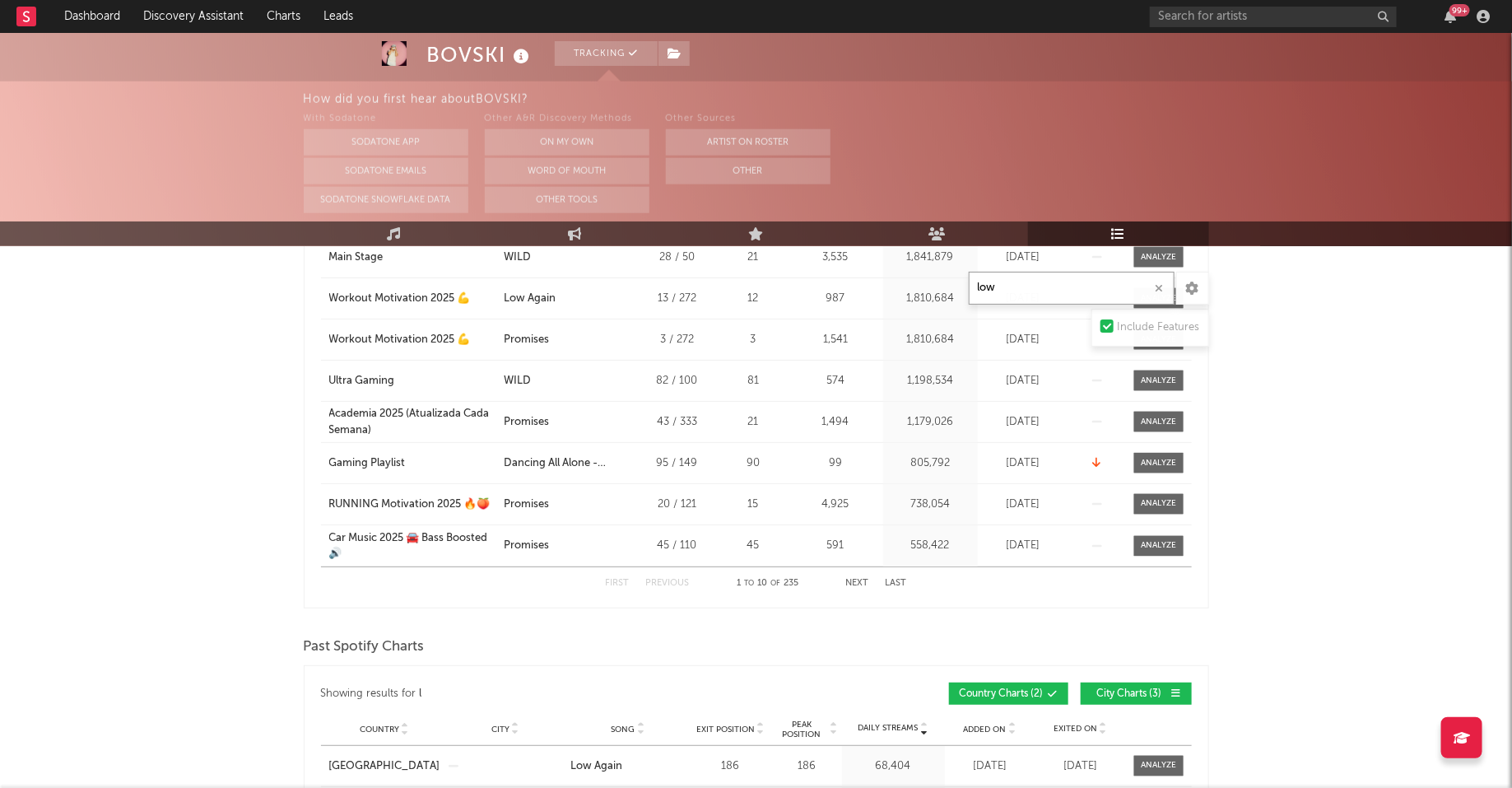
scroll to position [1400, 0]
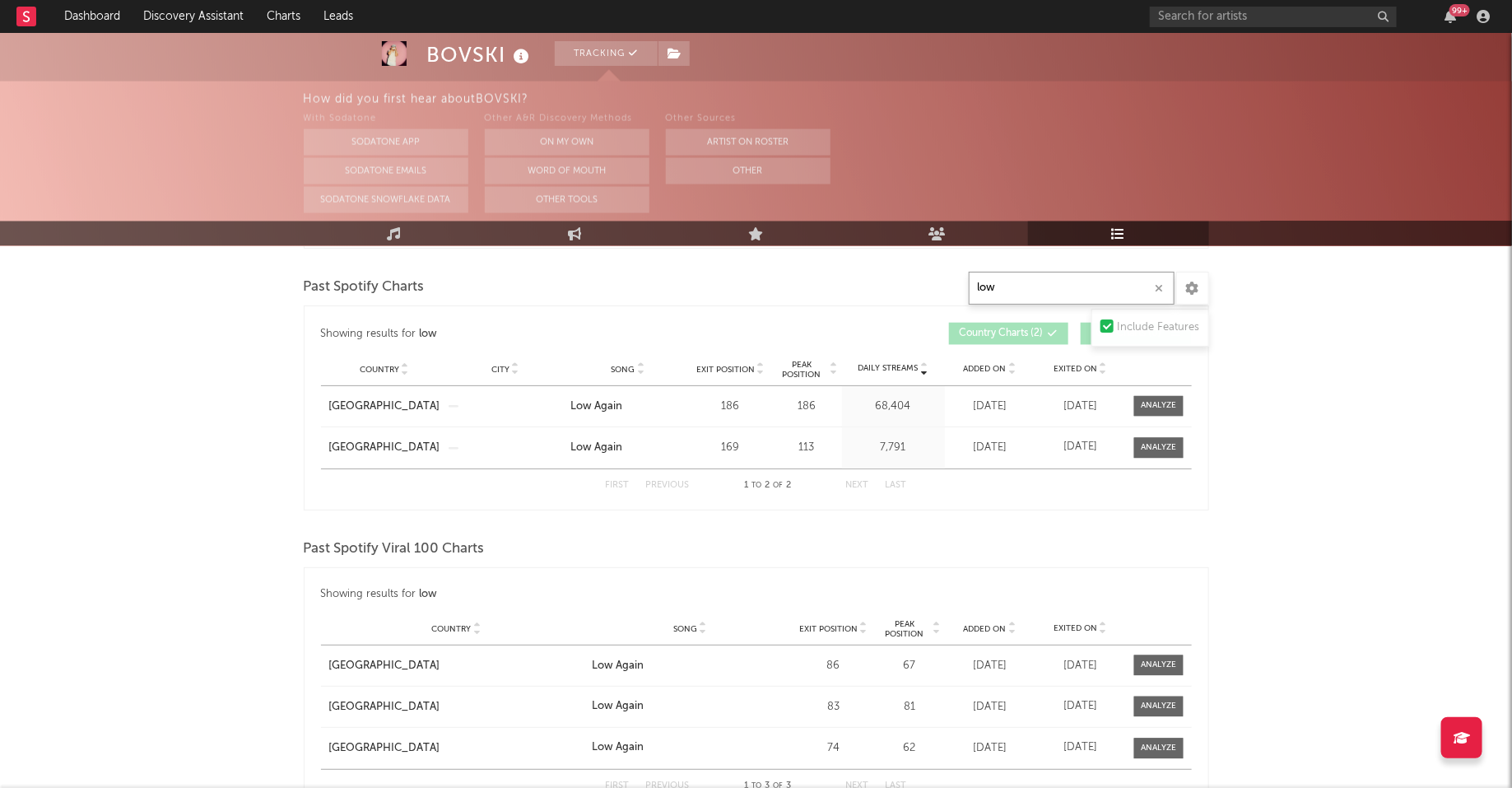
type input "low"
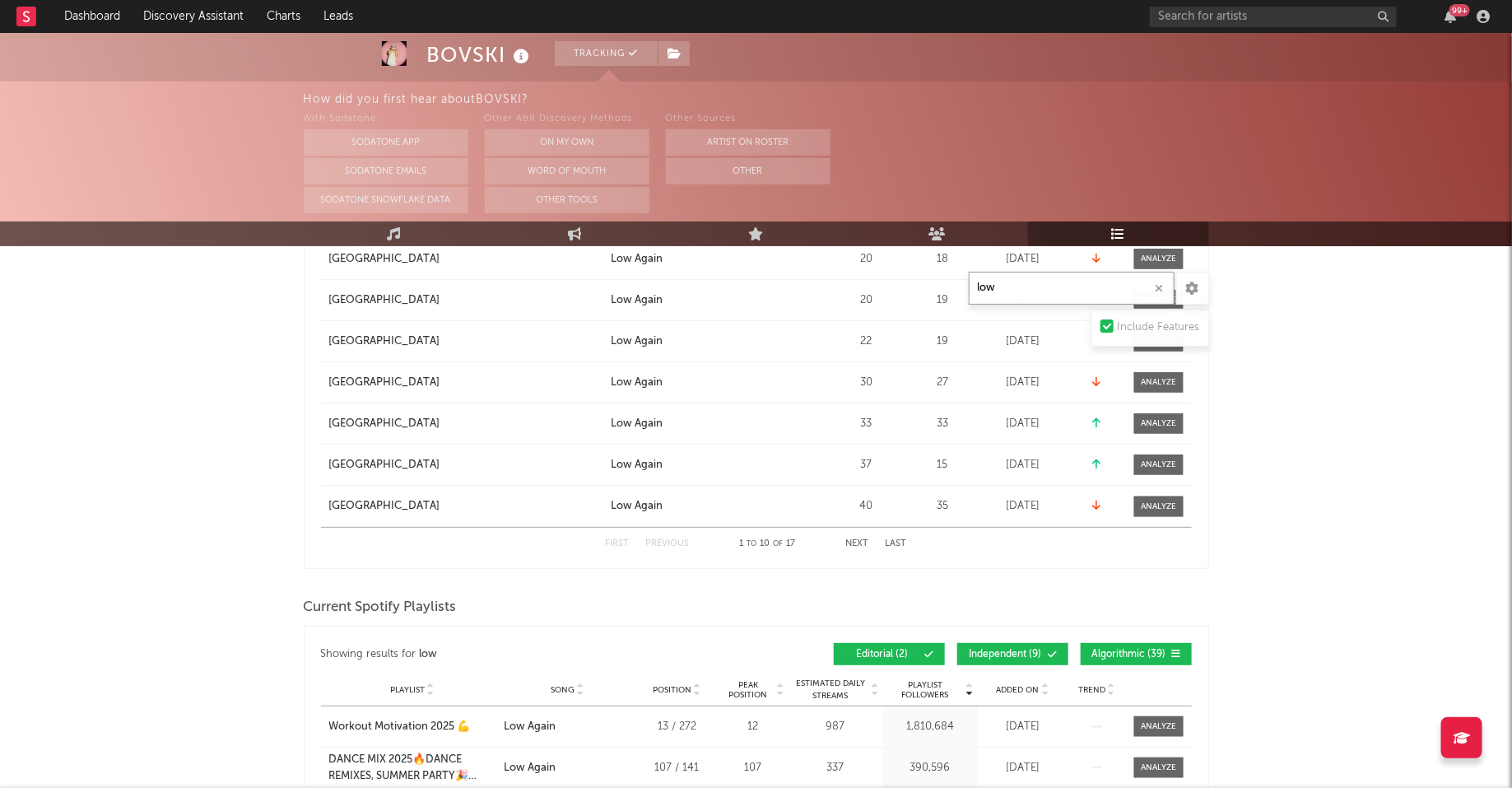
scroll to position [0, 0]
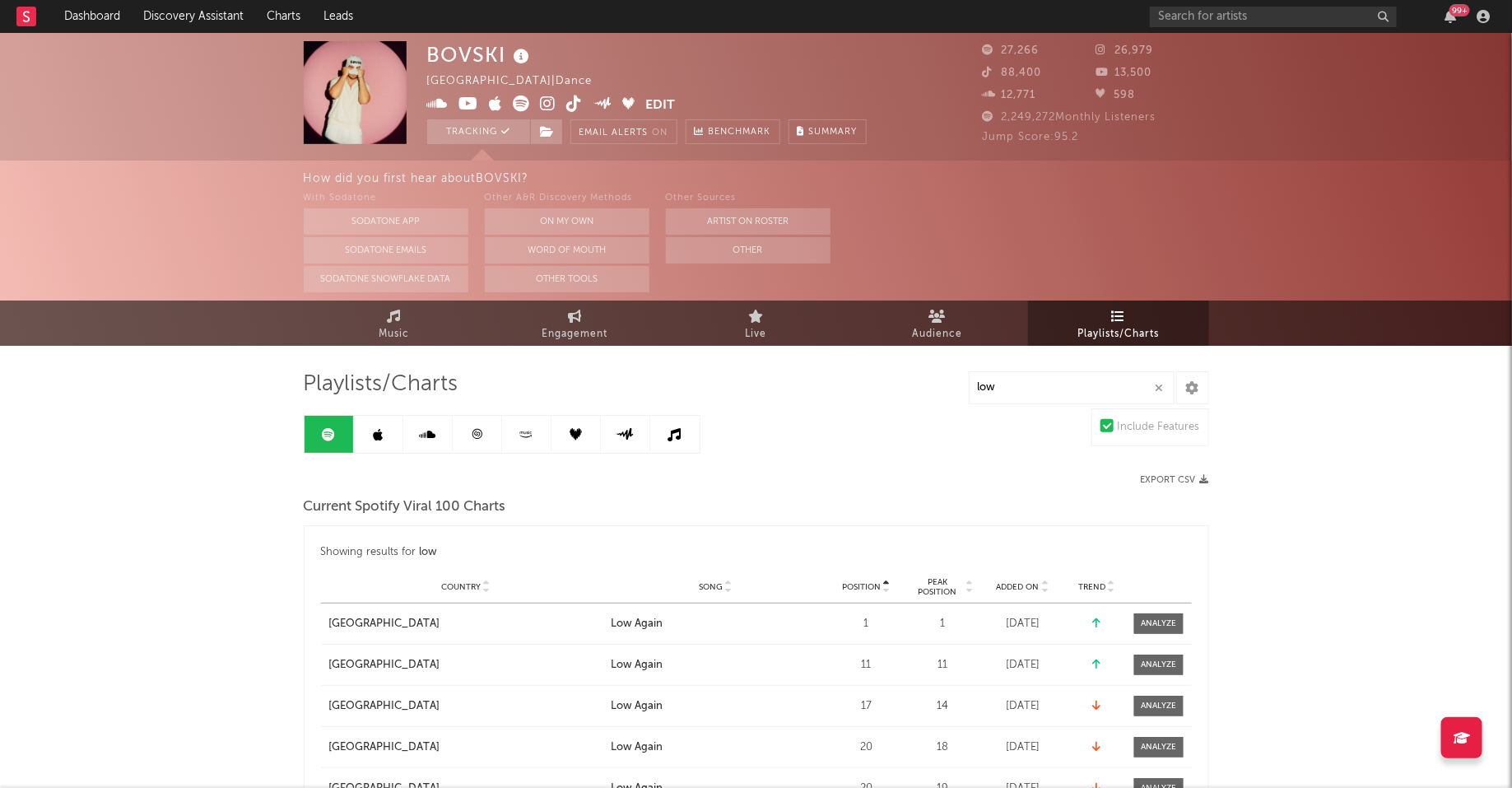
click at [481, 432] on icon at bounding box center [476, 434] width 10 height 10
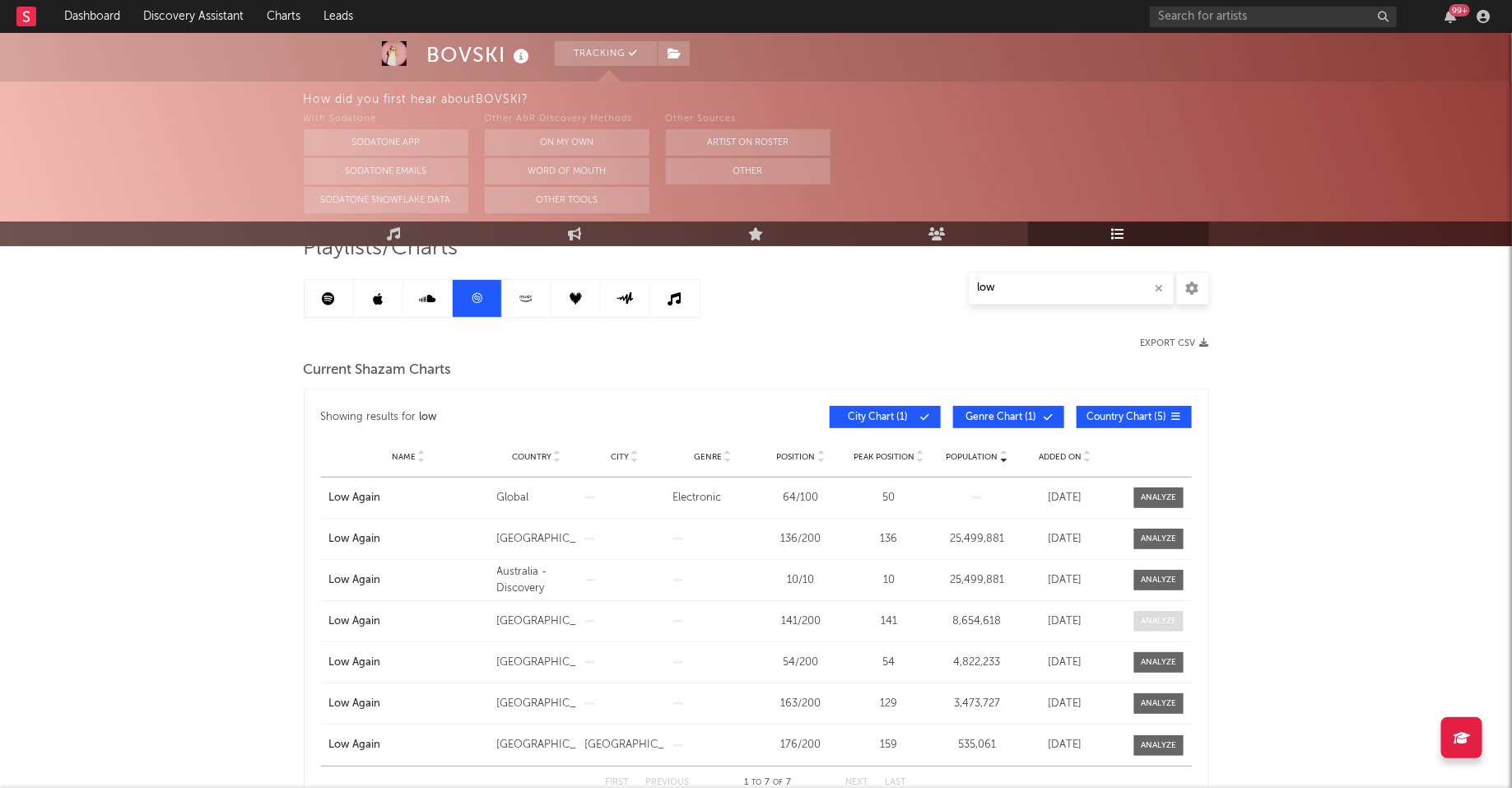
scroll to position [149, 0]
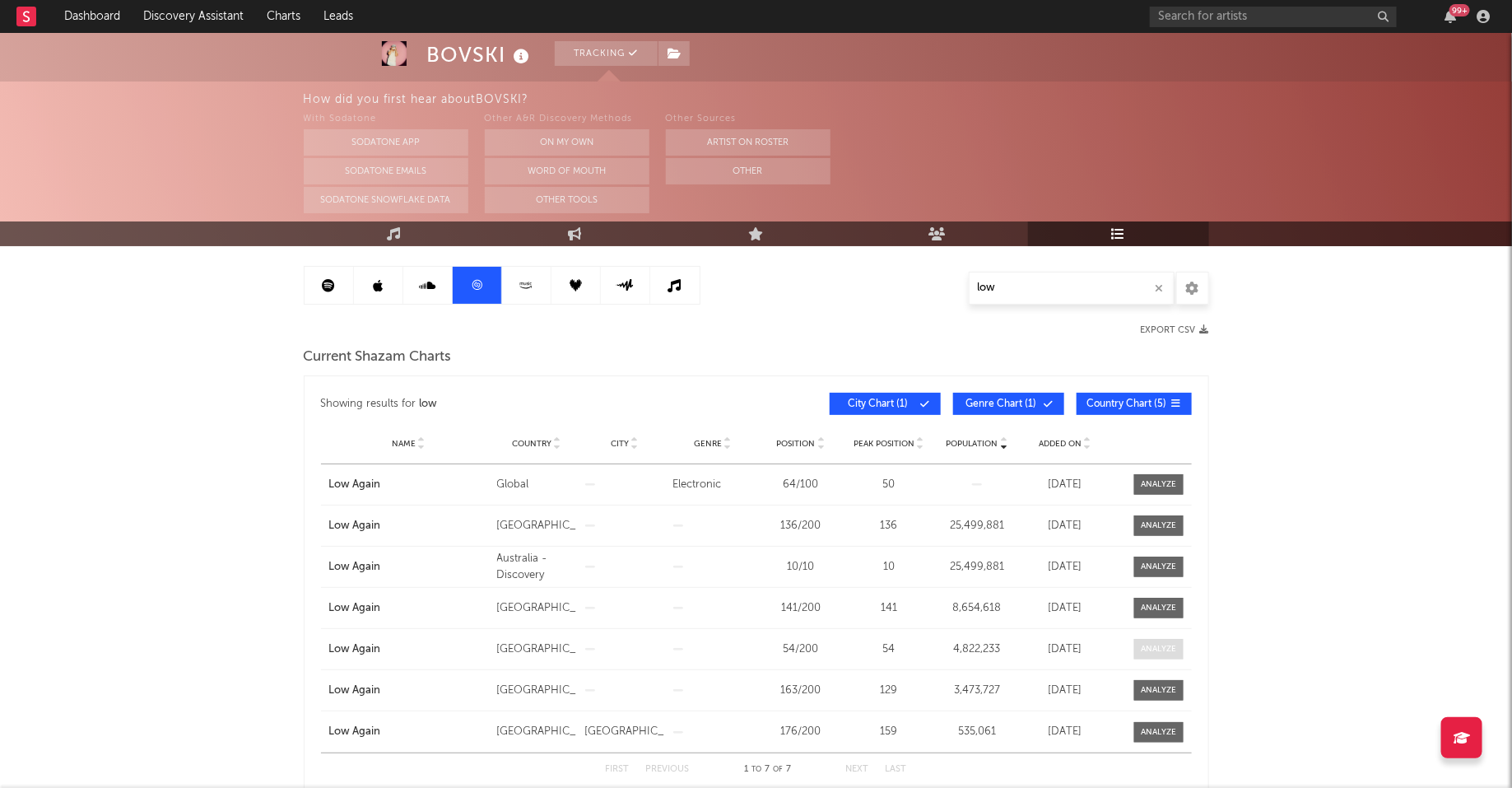
click at [1149, 654] on div at bounding box center [1159, 649] width 35 height 13
select select "All"
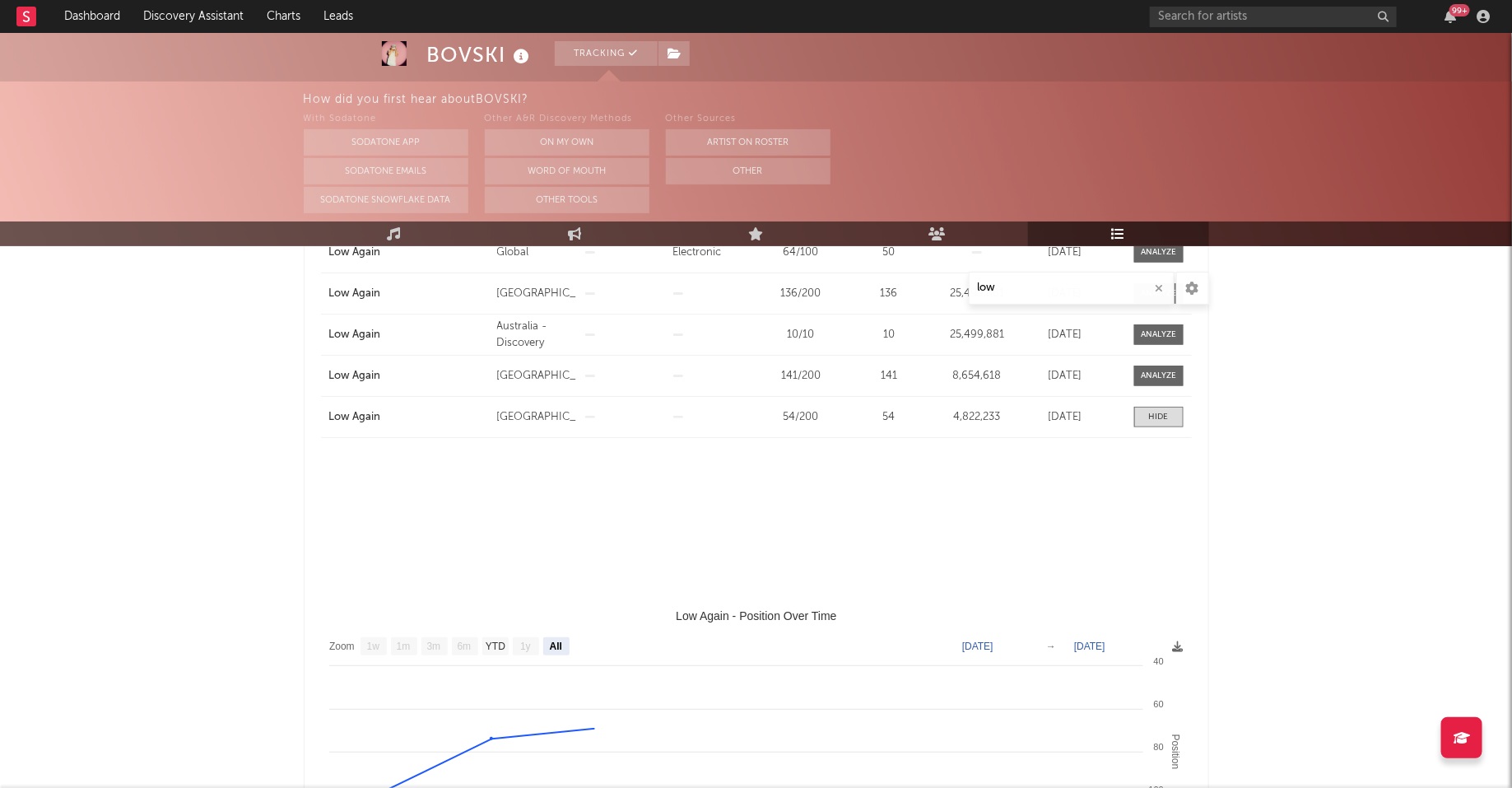
scroll to position [388, 0]
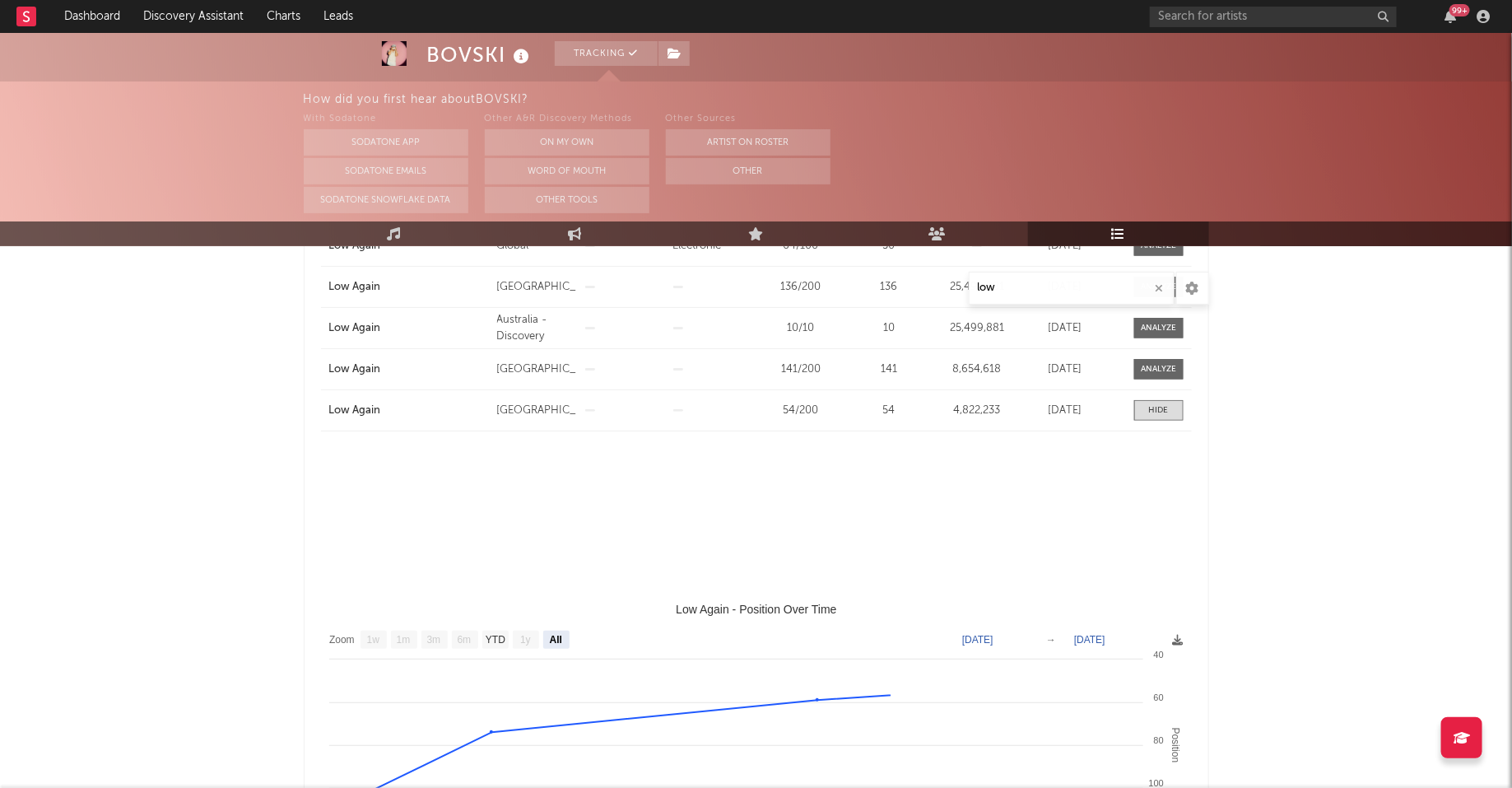
select select "1w"
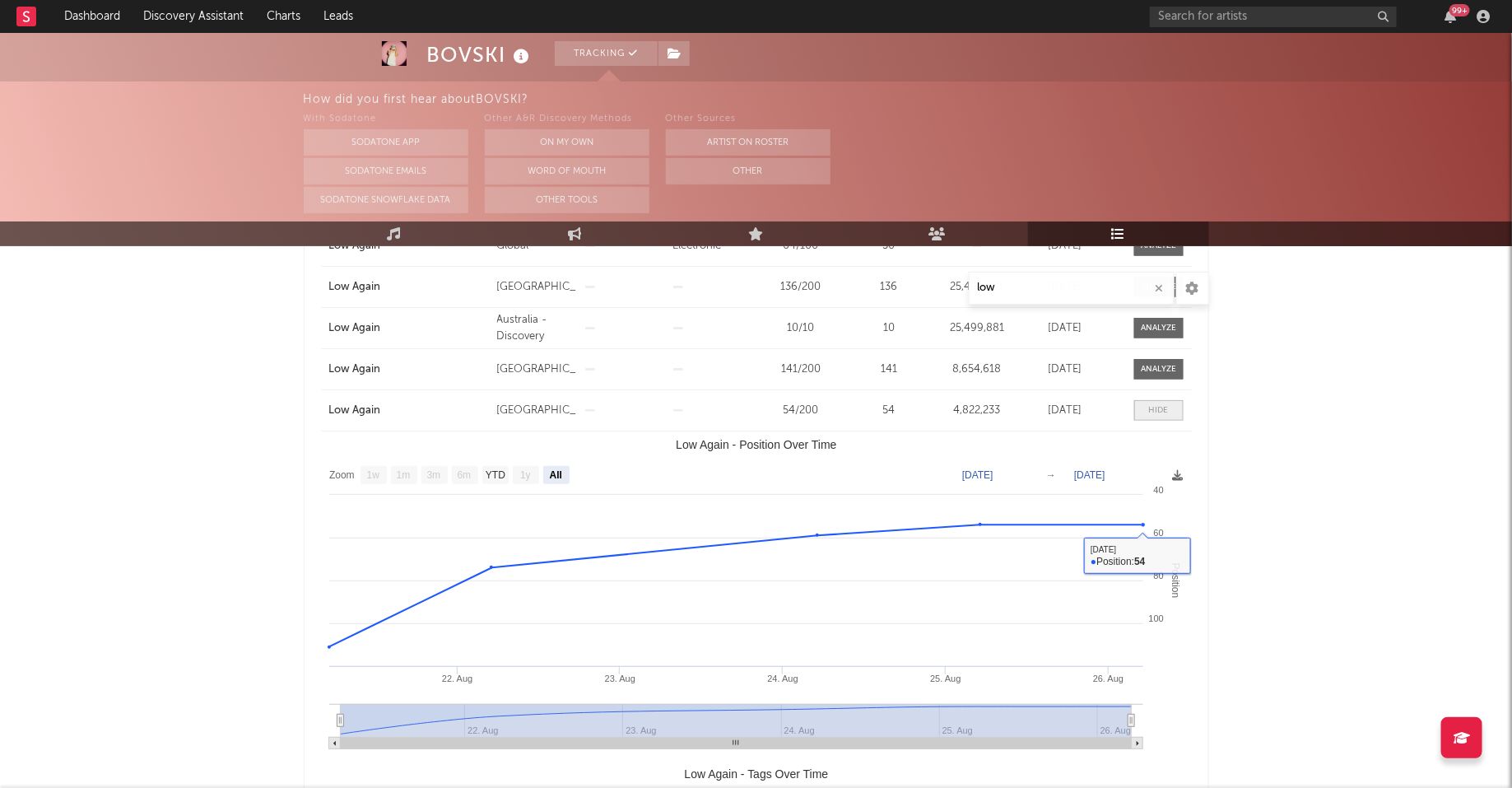
click at [1162, 400] on span at bounding box center [1159, 410] width 49 height 21
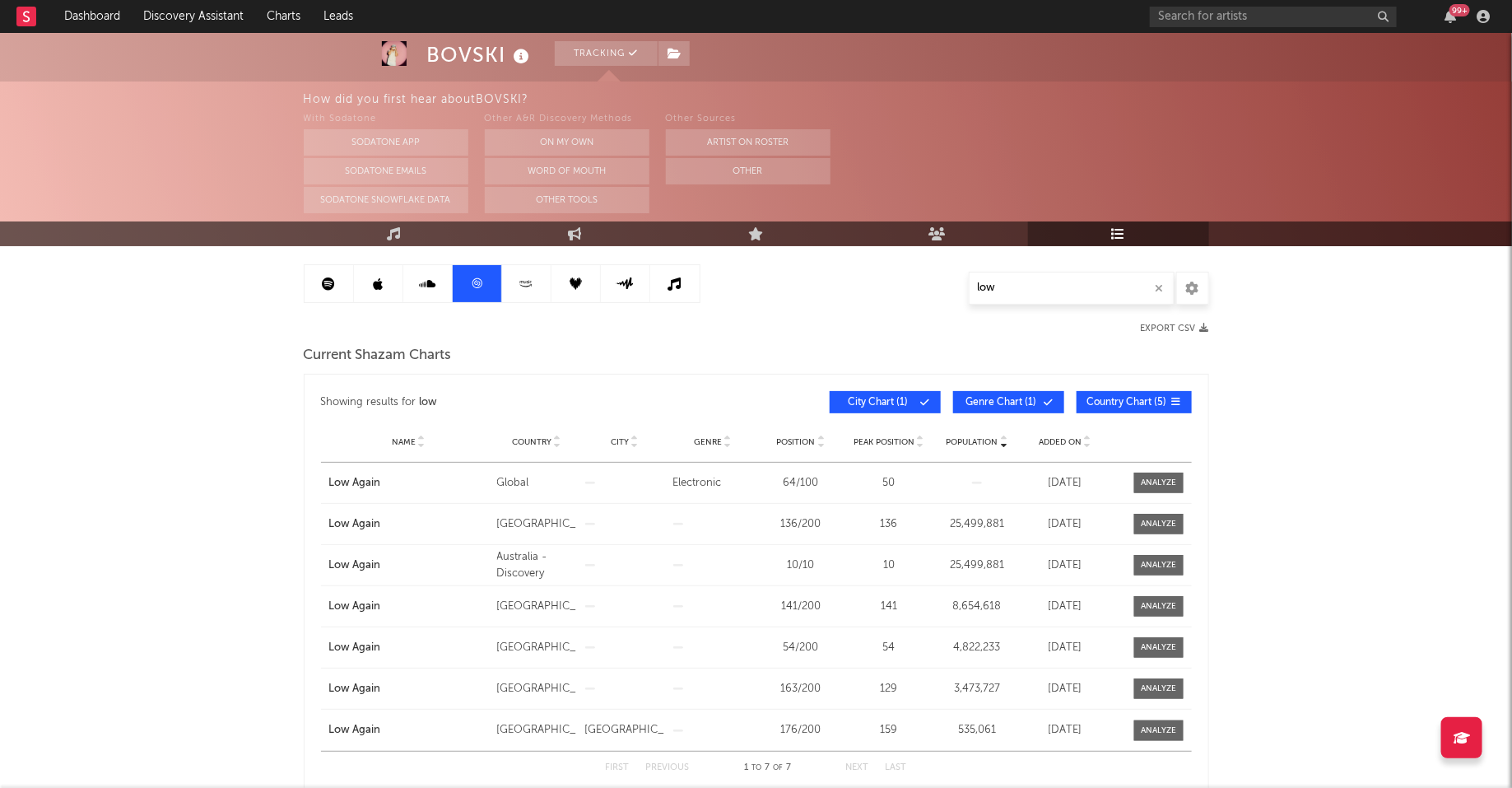
scroll to position [108, 0]
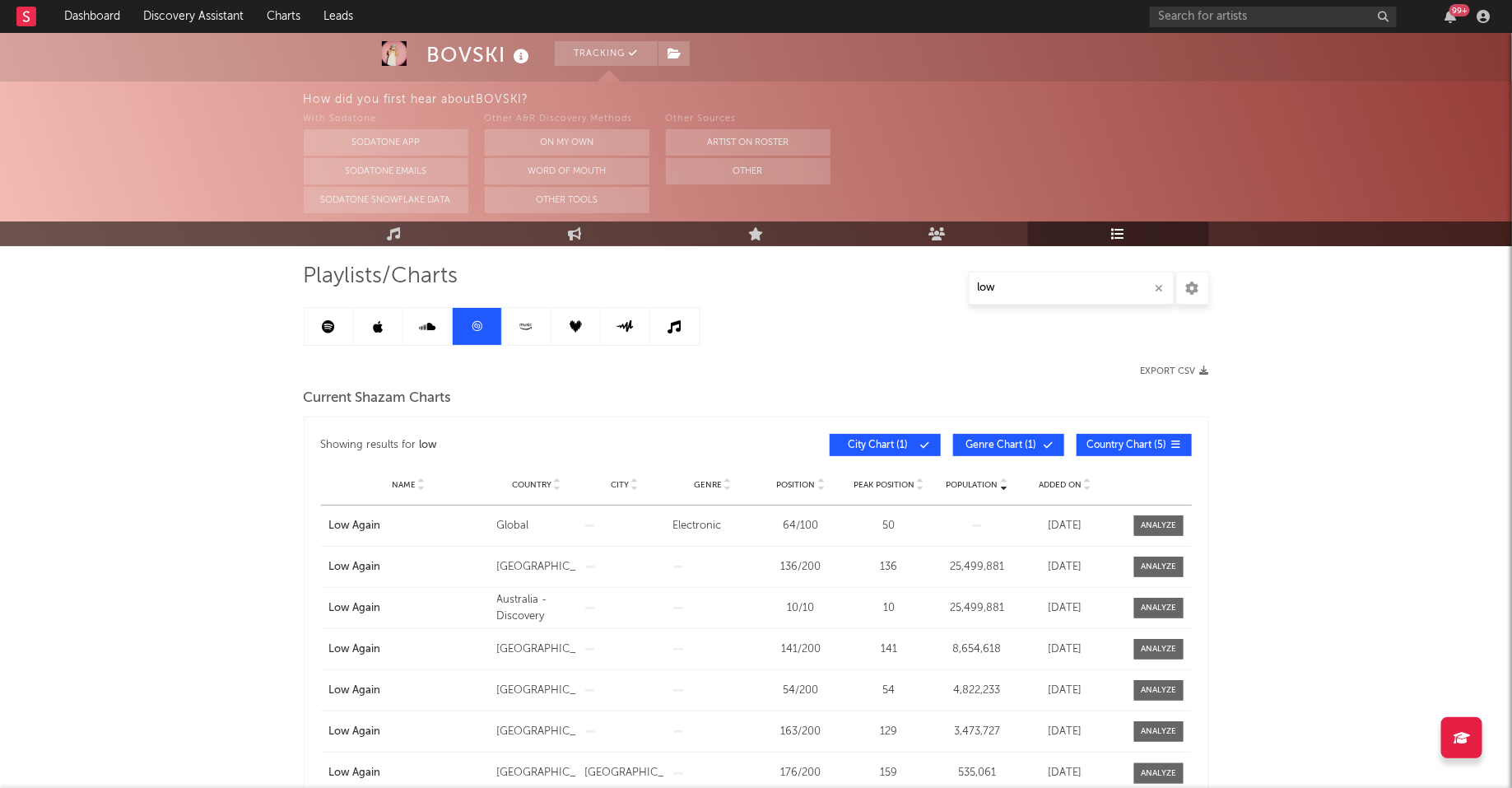
click at [531, 327] on icon at bounding box center [526, 327] width 19 height 13
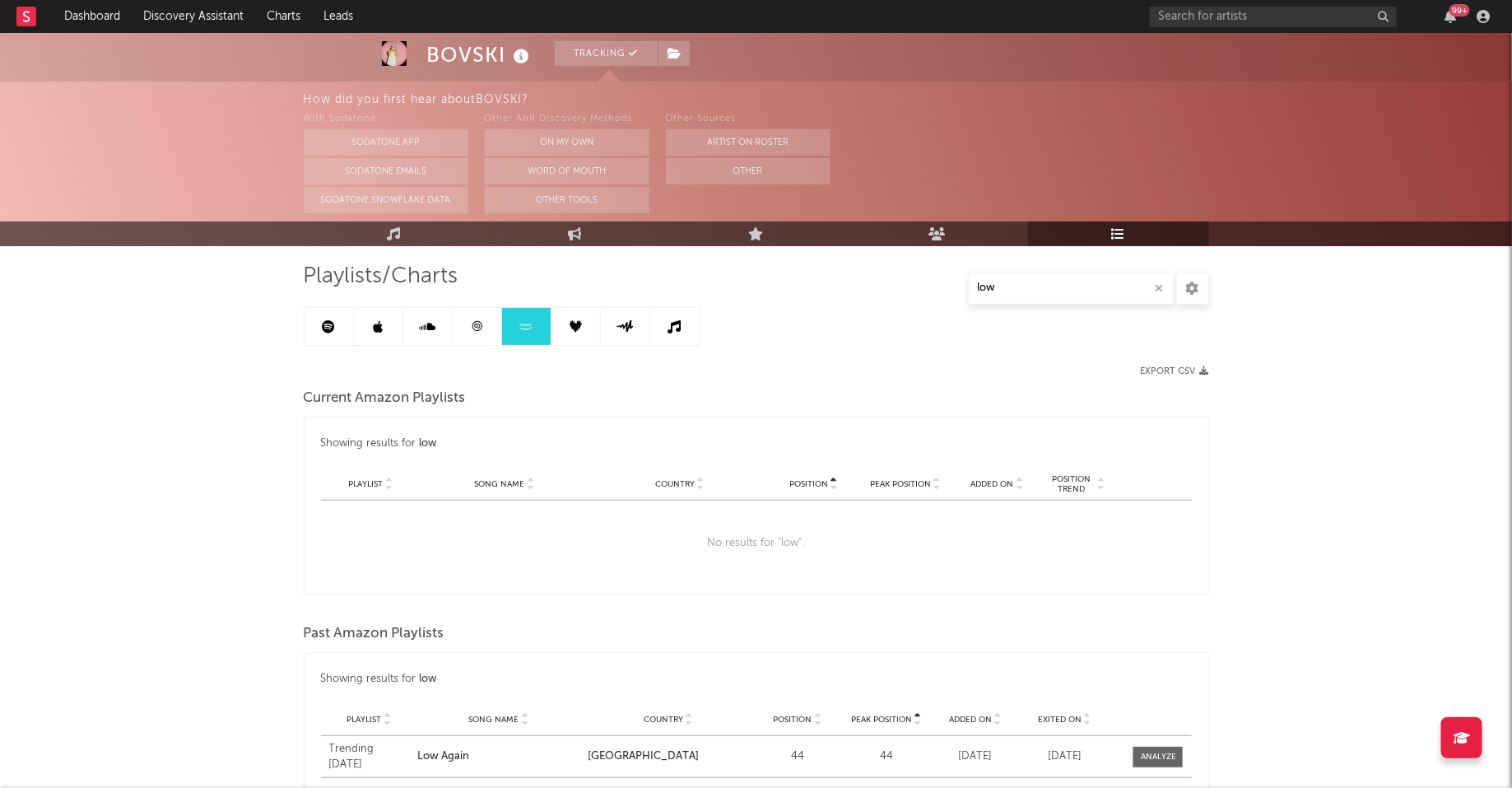
click at [468, 337] on link at bounding box center [477, 326] width 49 height 37
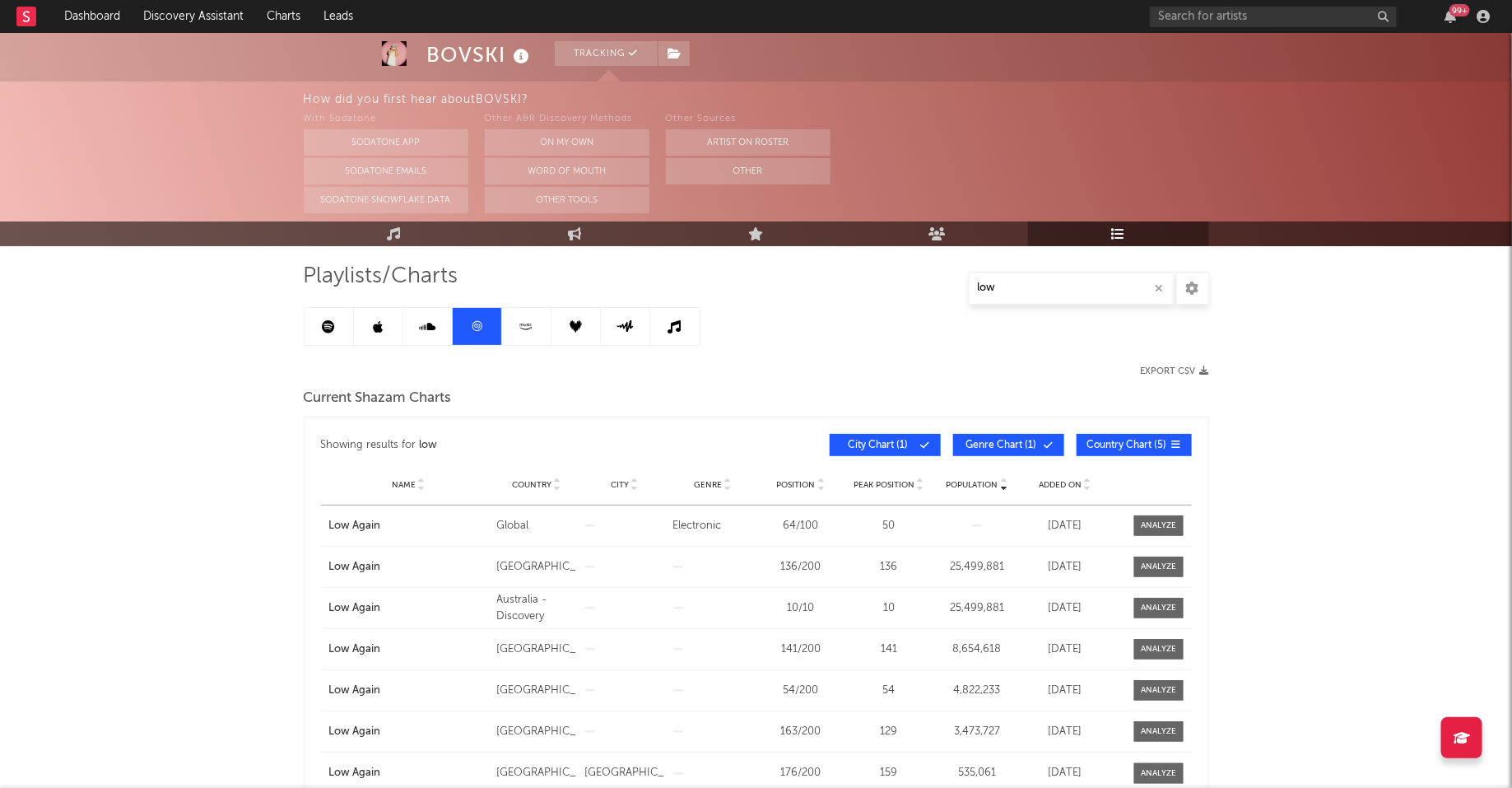
click at [433, 334] on link at bounding box center [427, 326] width 49 height 37
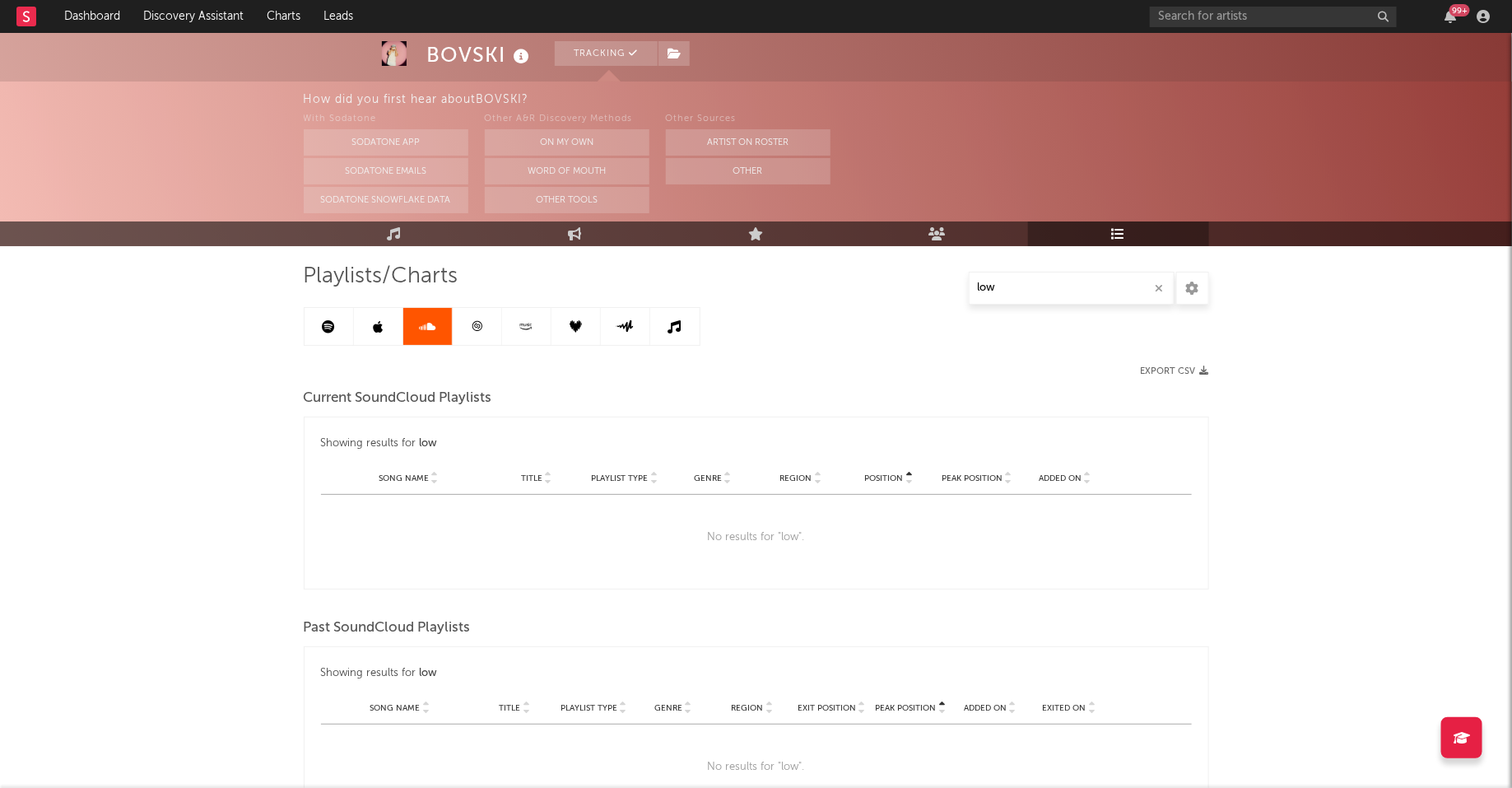
click at [390, 330] on link at bounding box center [379, 326] width 49 height 37
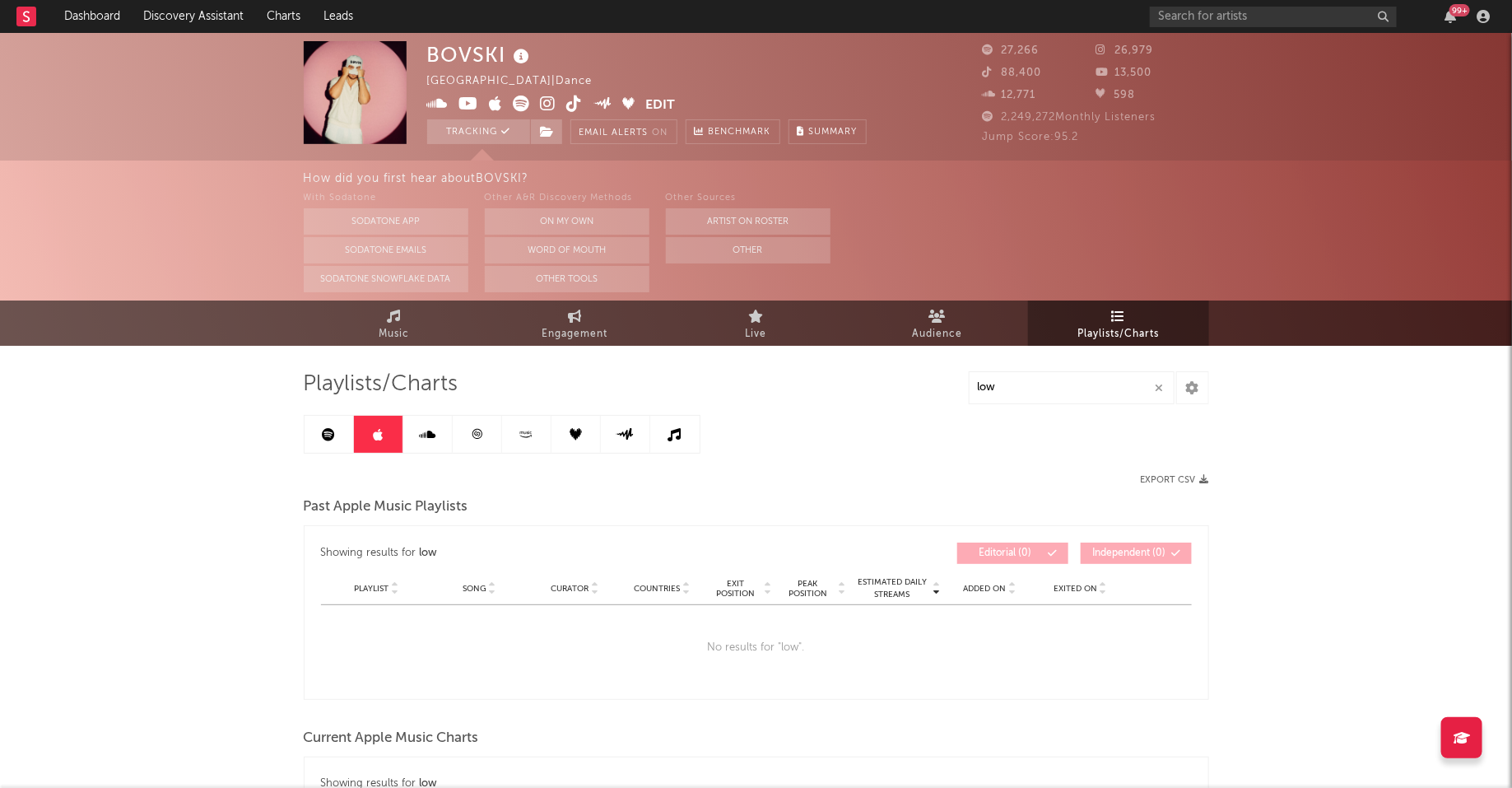
click at [659, 426] on link at bounding box center [675, 434] width 49 height 37
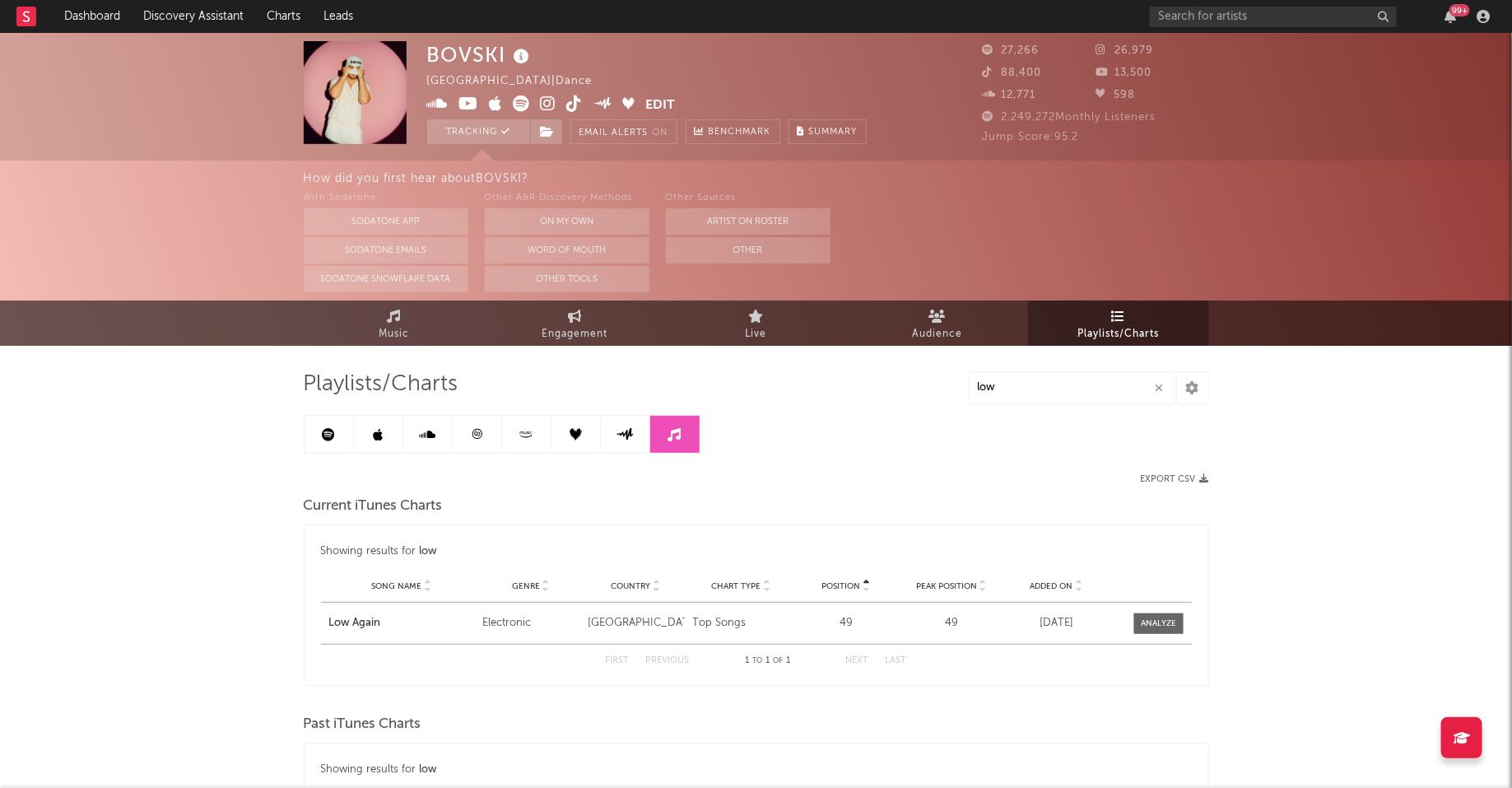
click at [631, 444] on link at bounding box center [625, 434] width 49 height 37
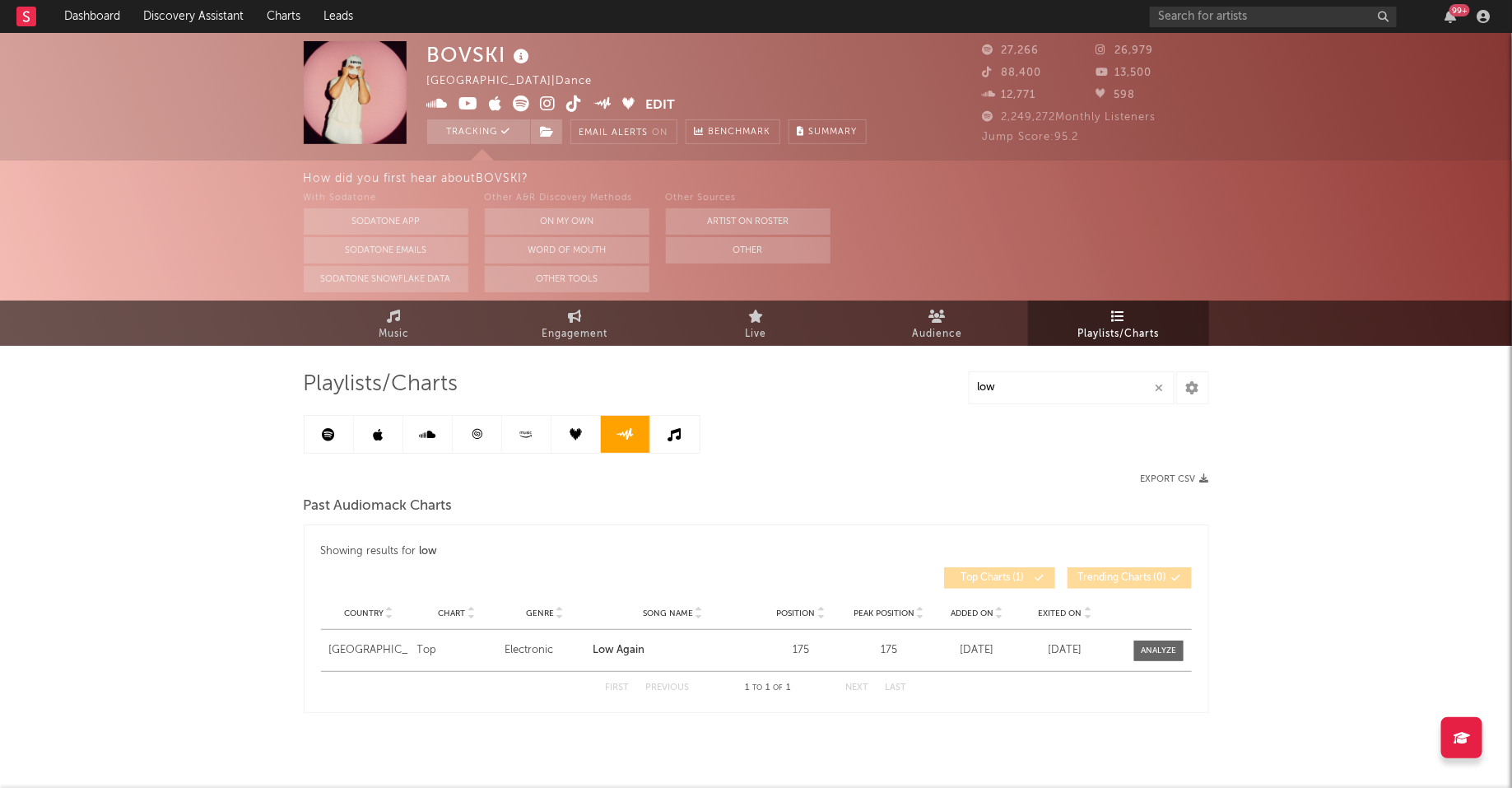
click at [573, 446] on link at bounding box center [576, 434] width 49 height 37
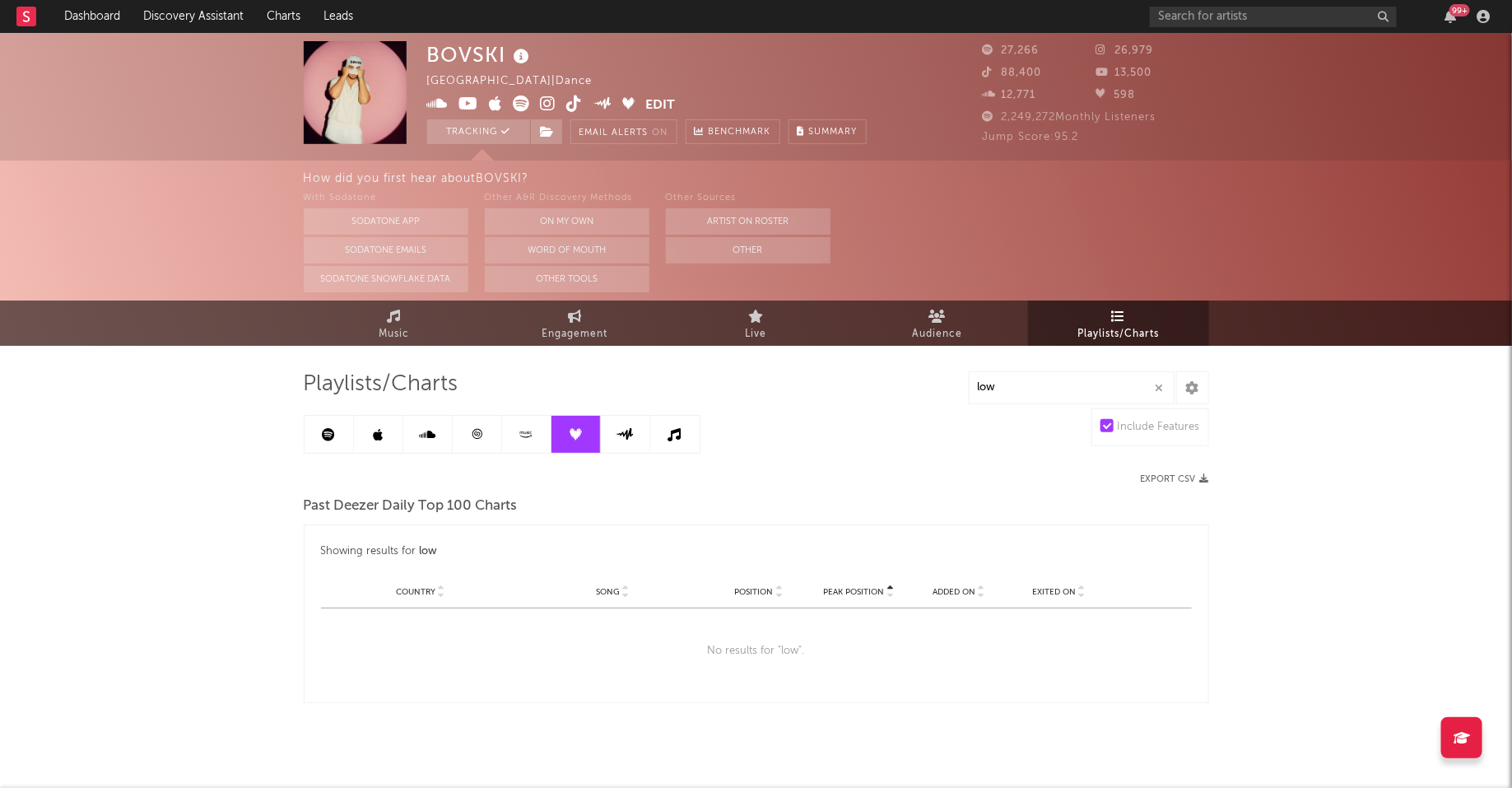
click at [526, 434] on icon at bounding box center [526, 434] width 19 height 13
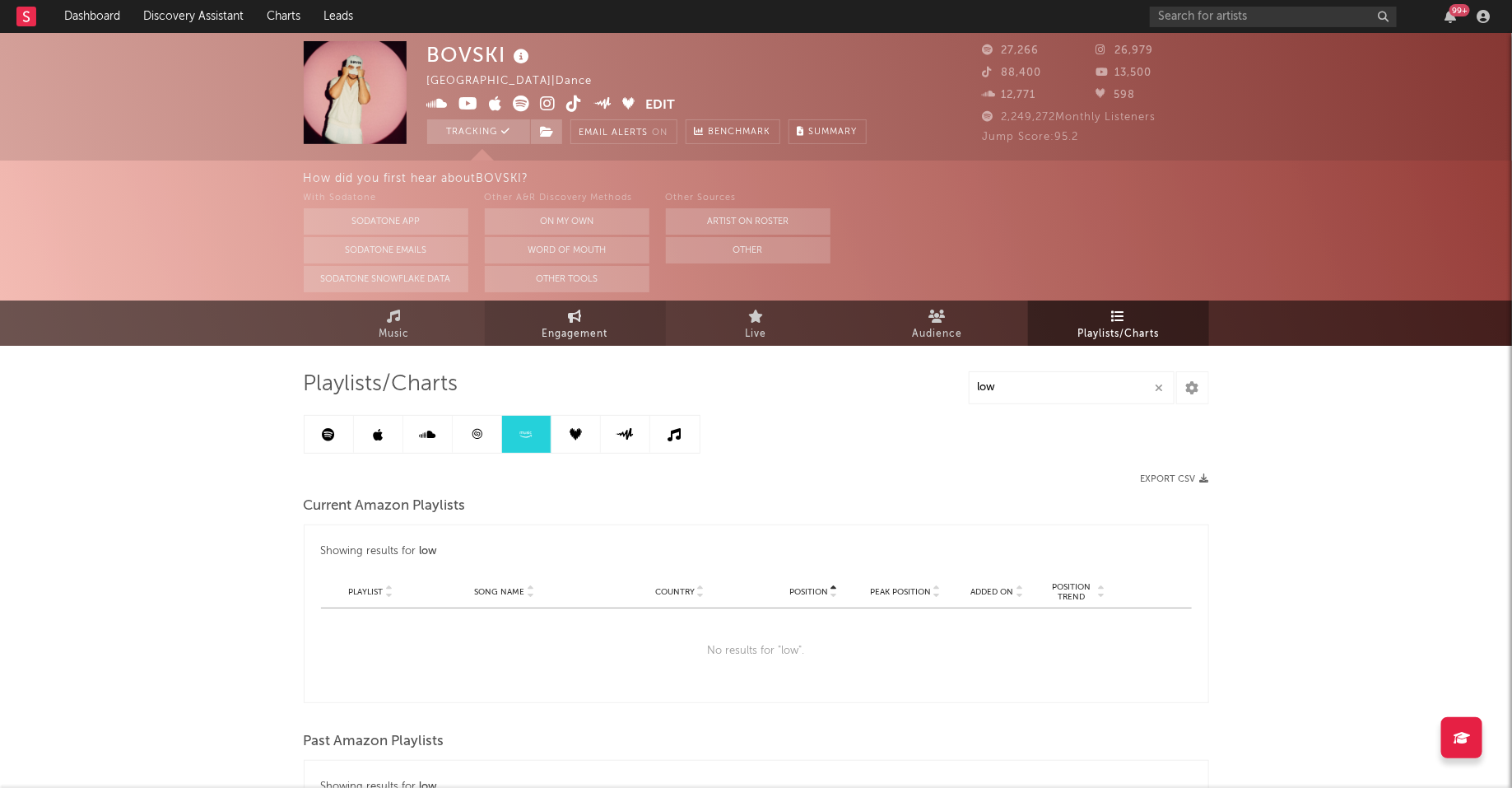
click at [585, 340] on span "Engagement" at bounding box center [575, 335] width 66 height 20
select select "1w"
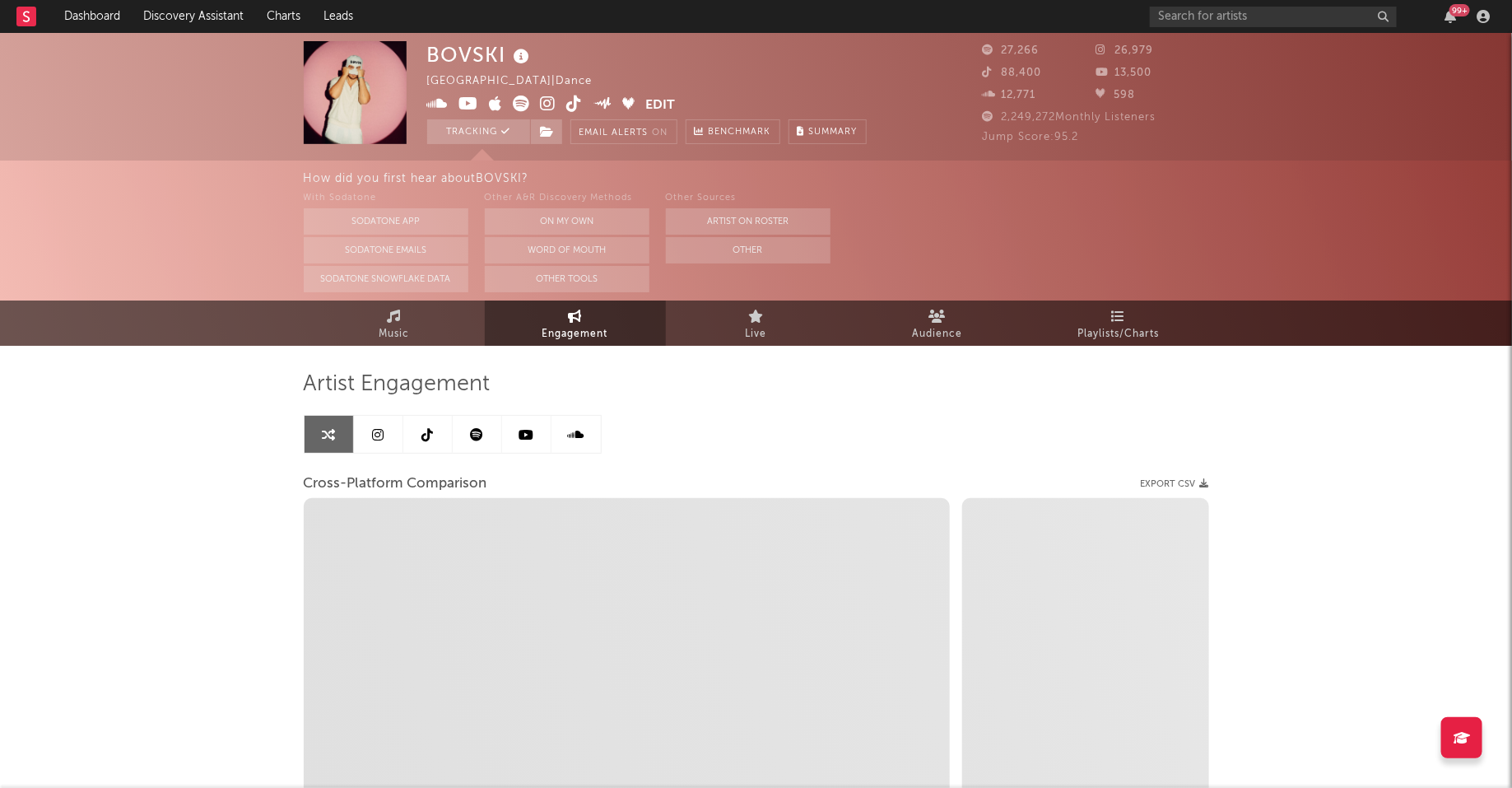
click at [431, 441] on icon at bounding box center [427, 434] width 12 height 13
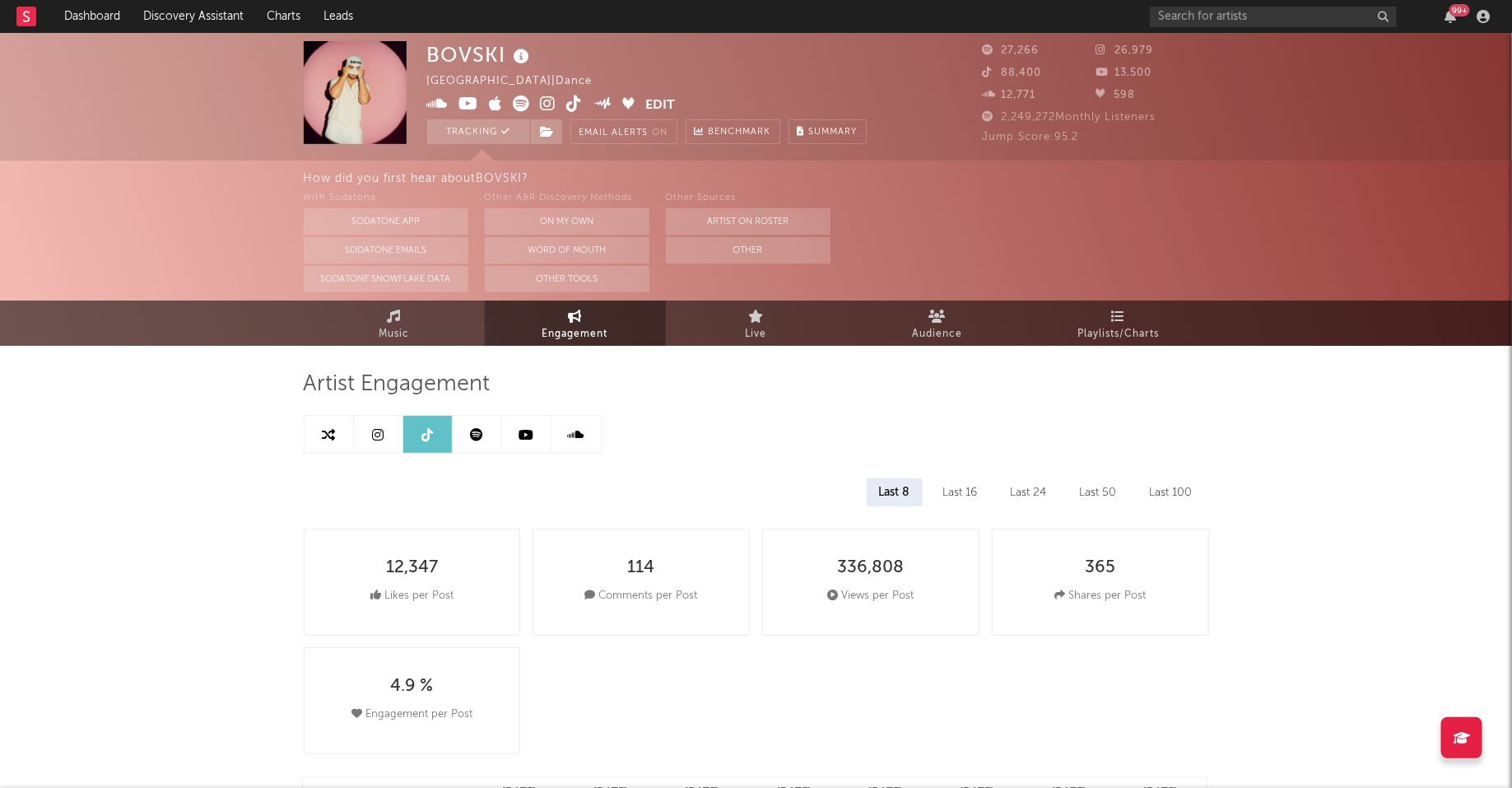
click at [471, 443] on link at bounding box center [477, 434] width 49 height 37
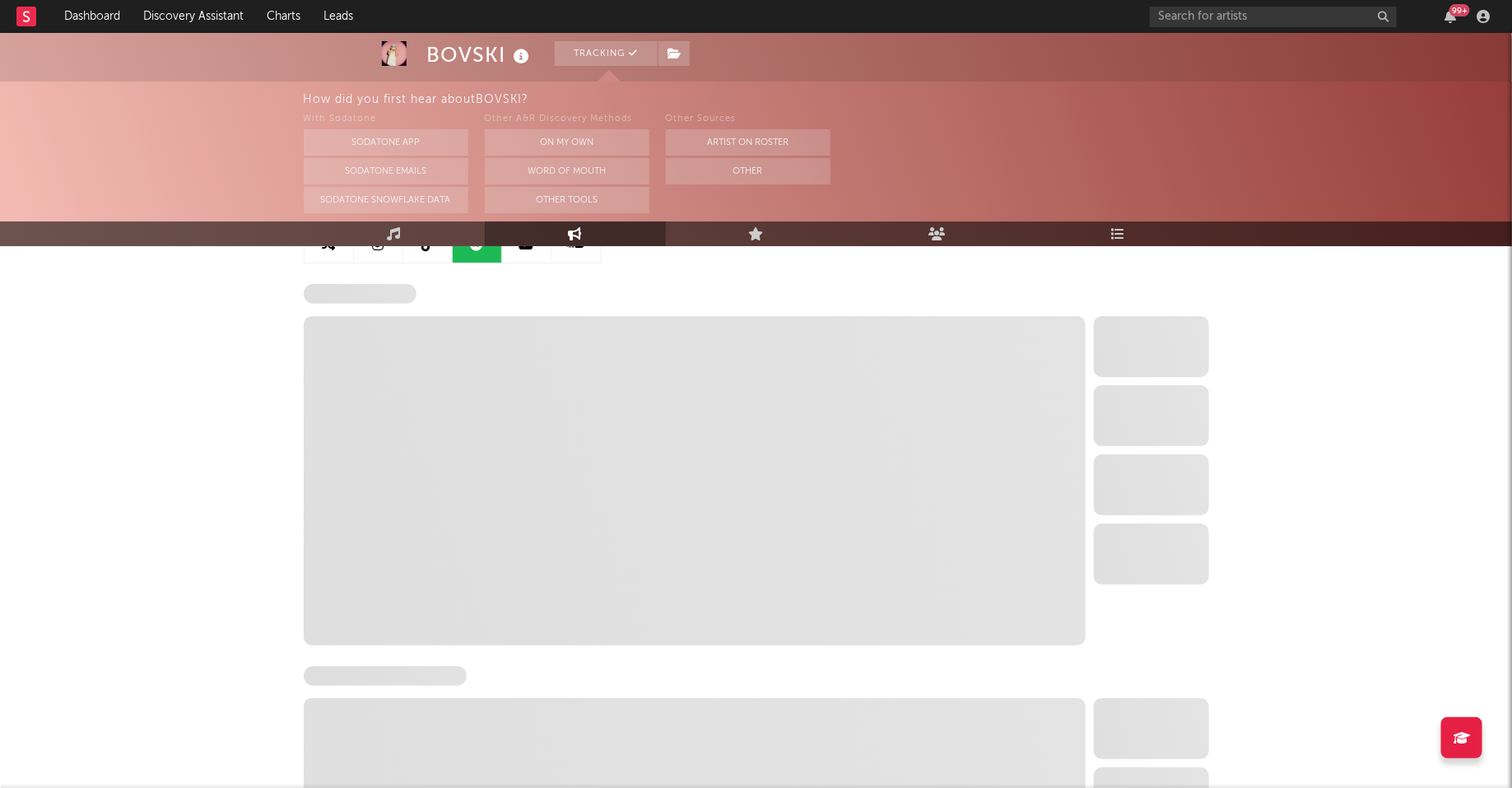
scroll to position [196, 0]
select select "6m"
select select "1w"
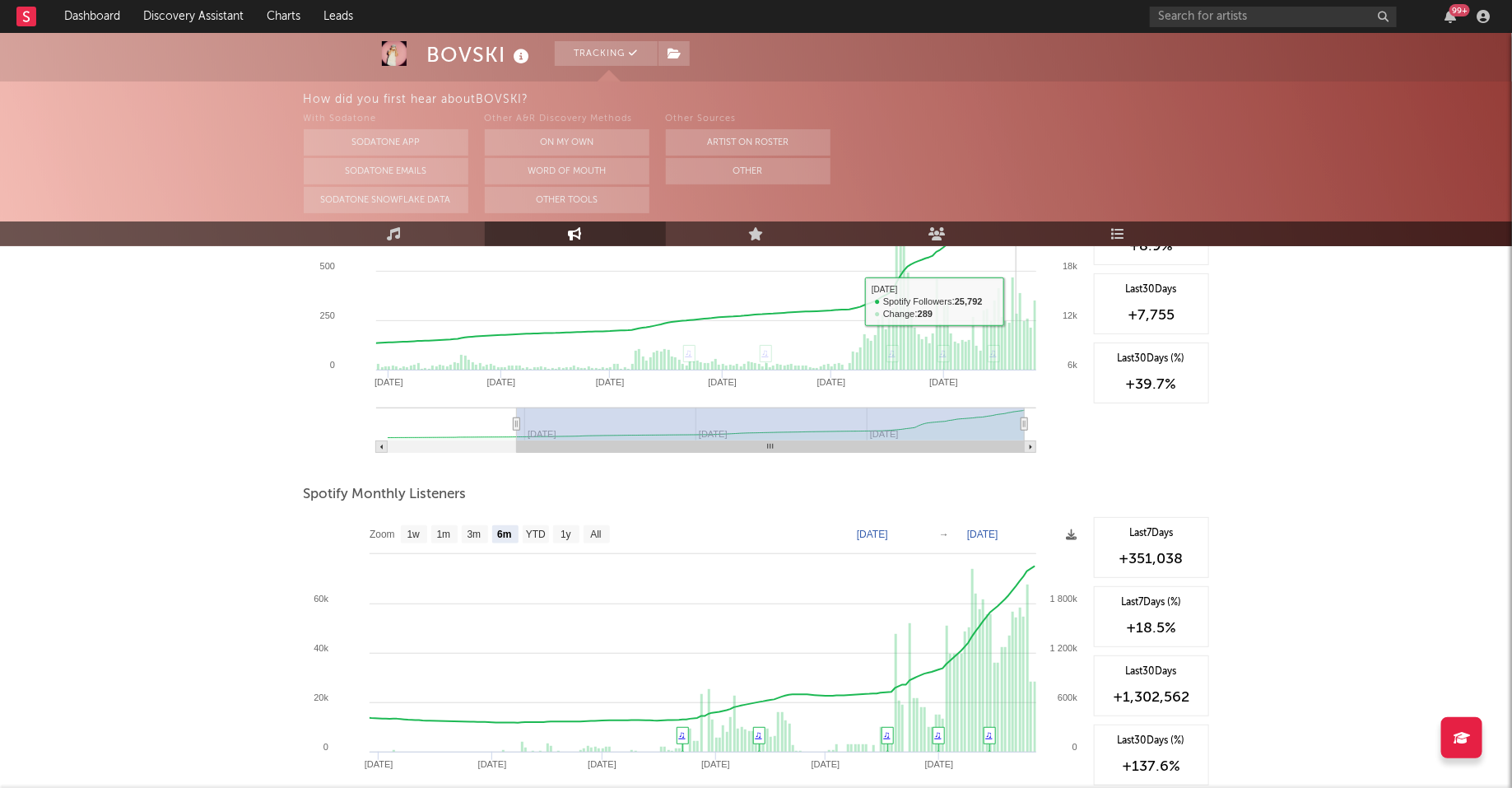
scroll to position [390, 0]
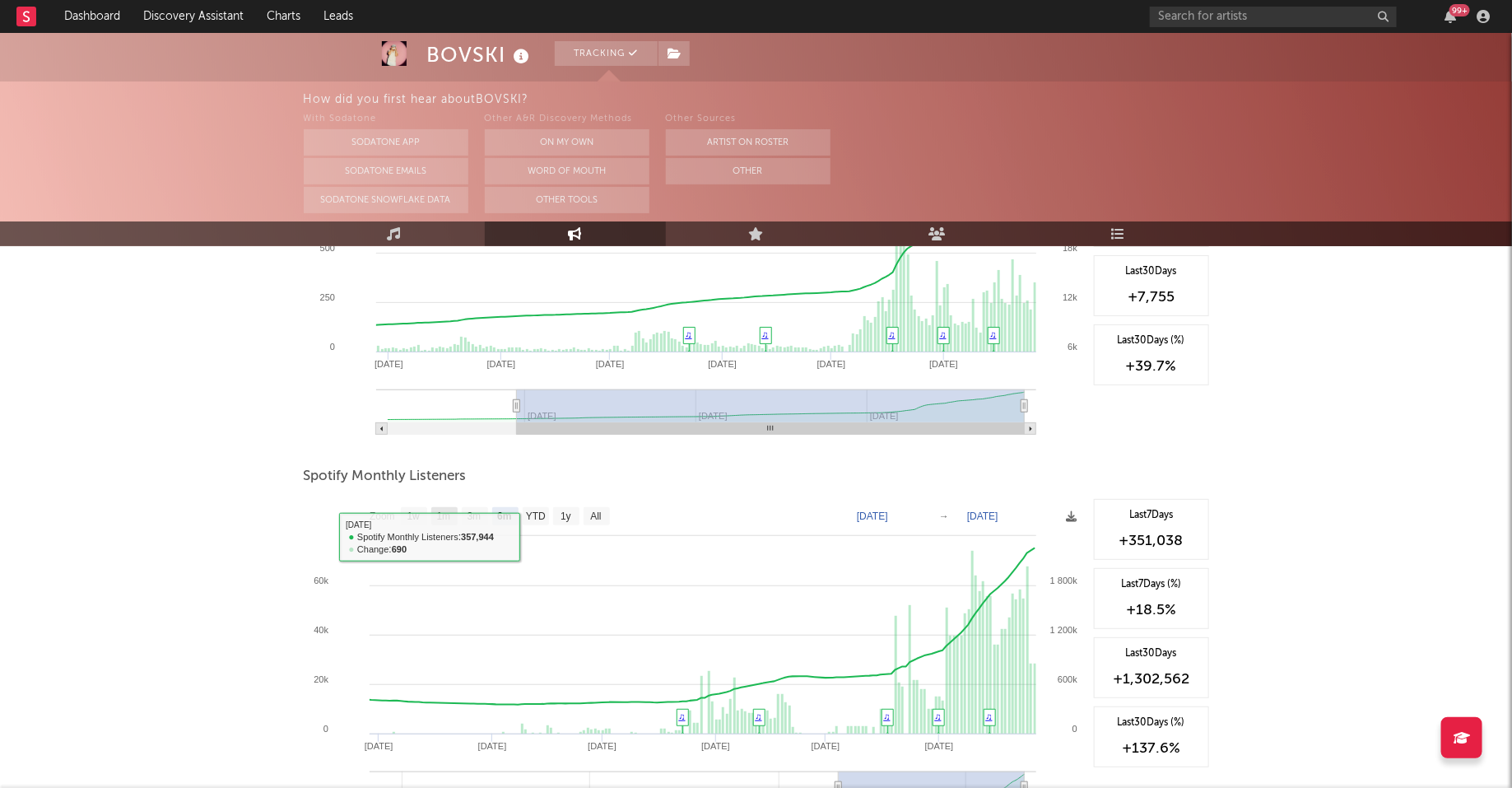
click at [441, 515] on text "1m" at bounding box center [443, 516] width 14 height 12
select select "1m"
type input "[DATE]"
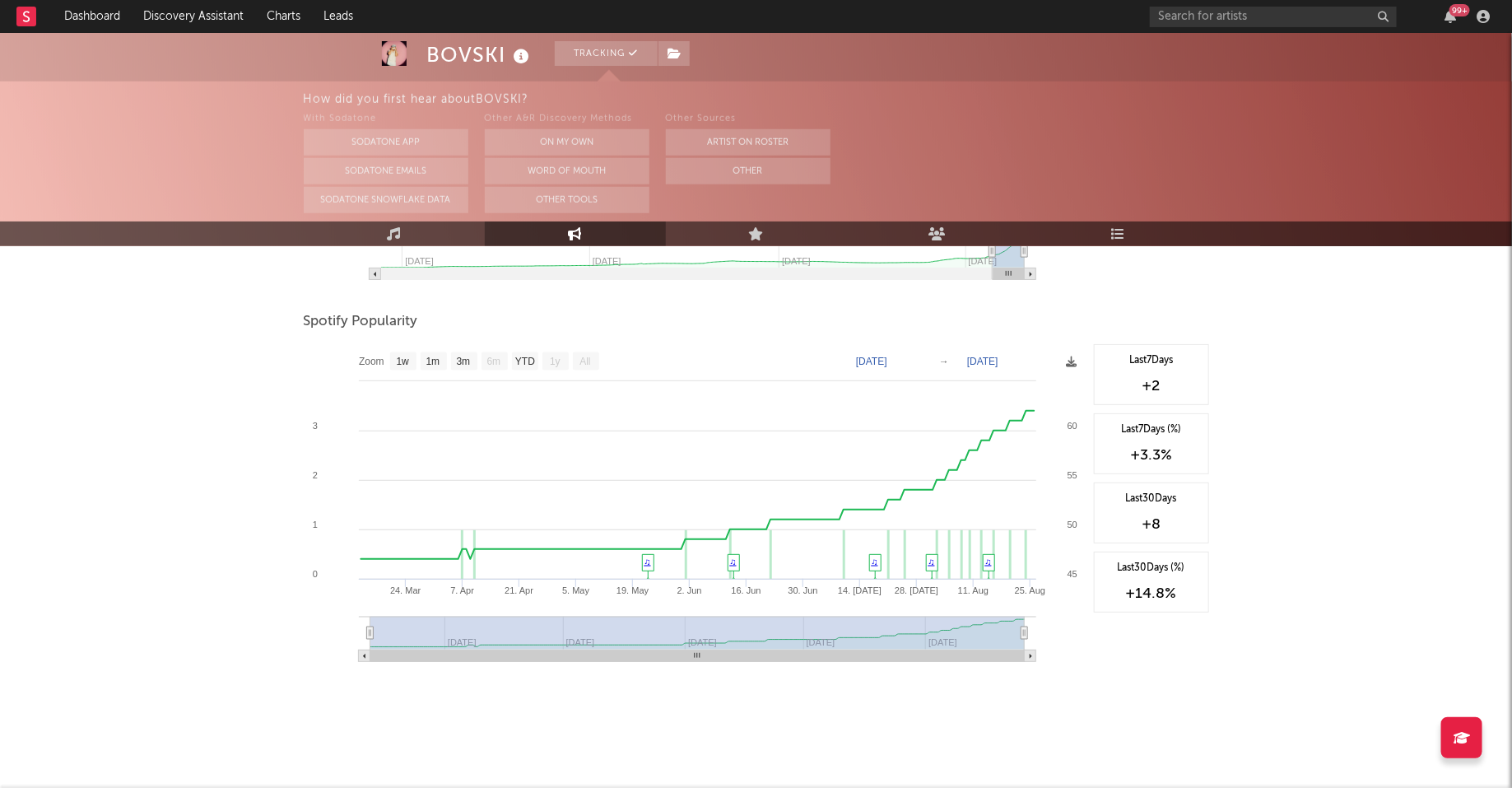
scroll to position [0, 0]
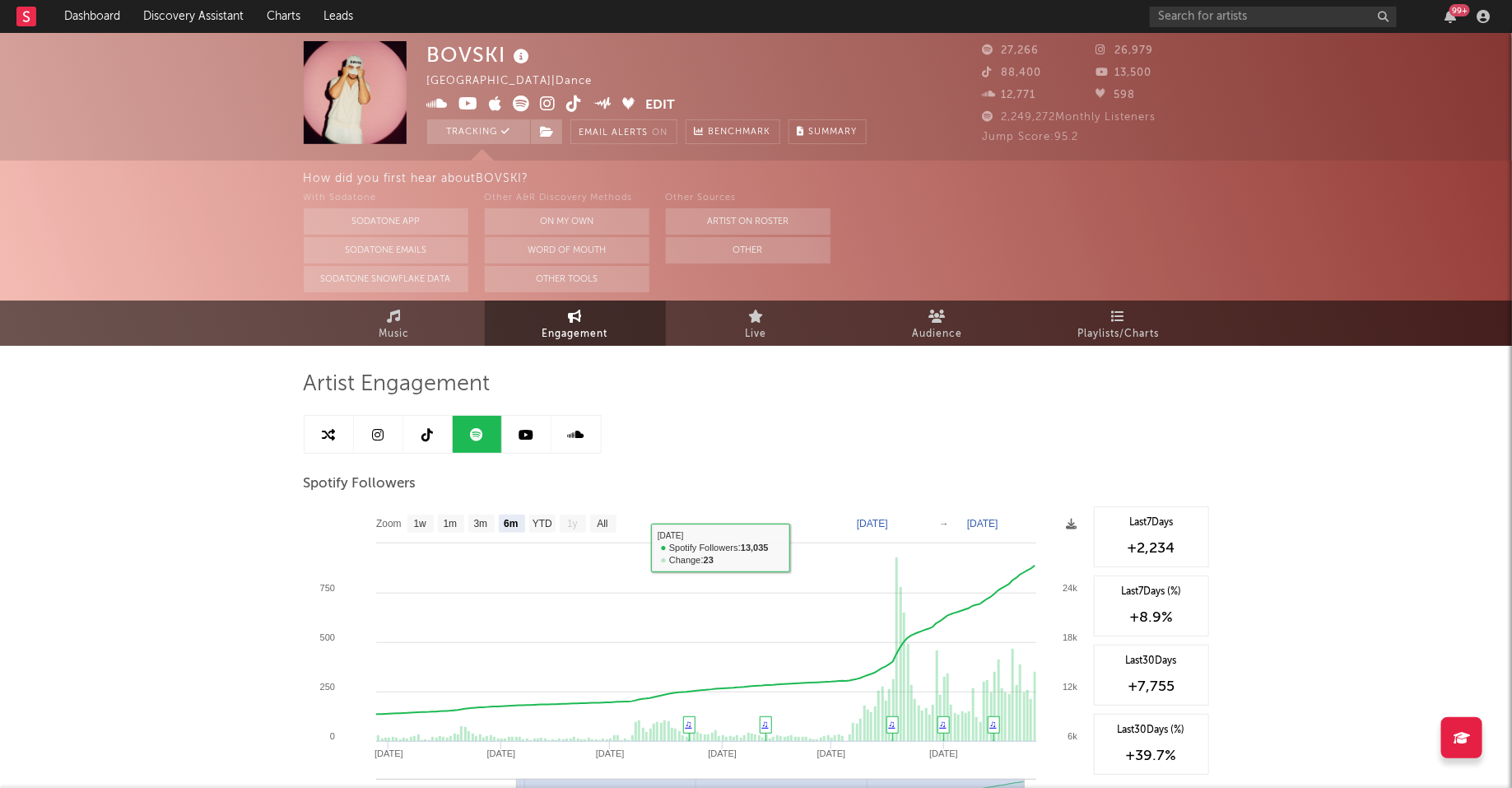
click at [337, 442] on link at bounding box center [329, 434] width 49 height 37
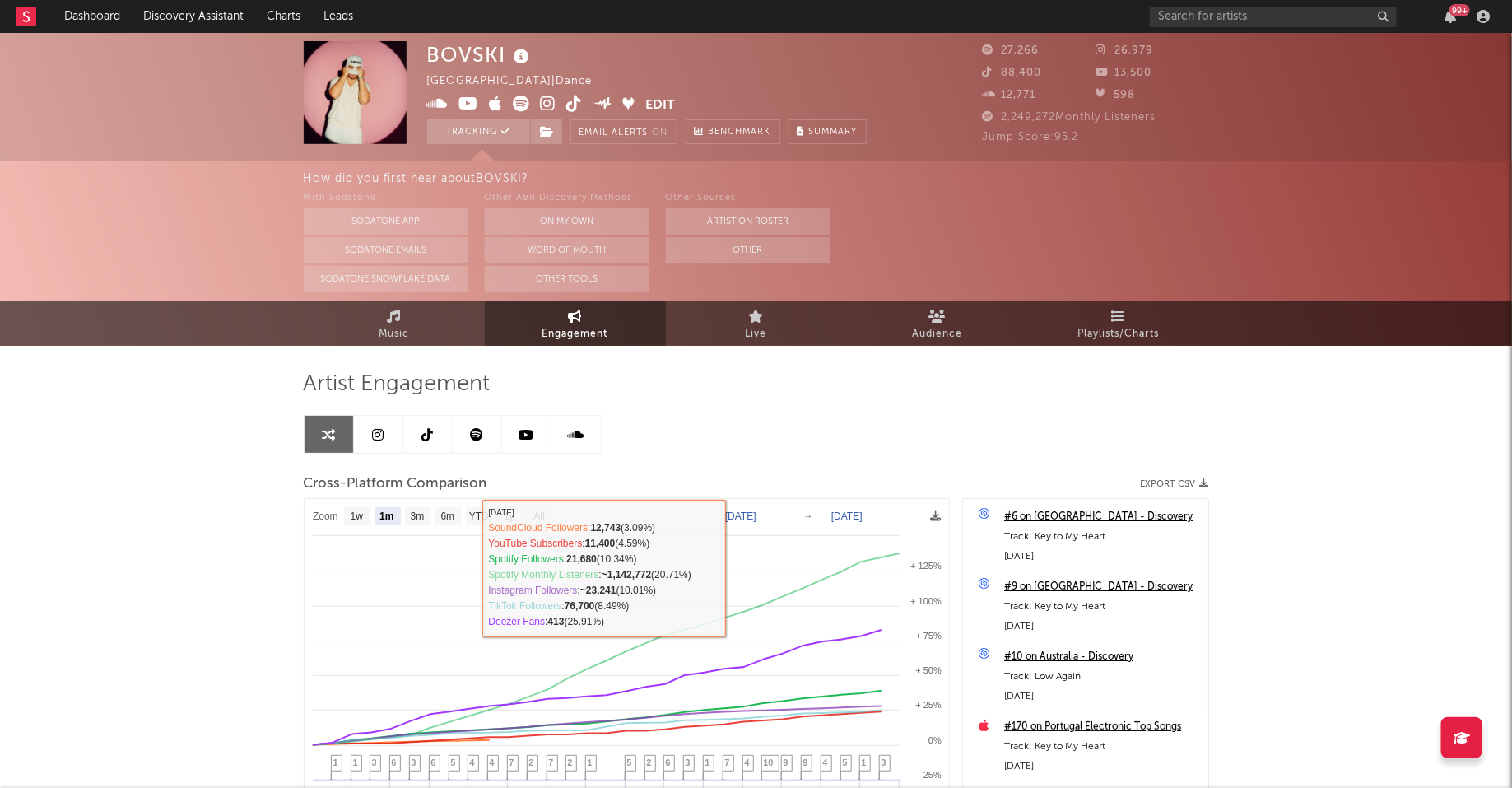
click at [426, 515] on rect at bounding box center [417, 516] width 26 height 18
select select "3m"
type input "[DATE]"
